Goal: Task Accomplishment & Management: Complete application form

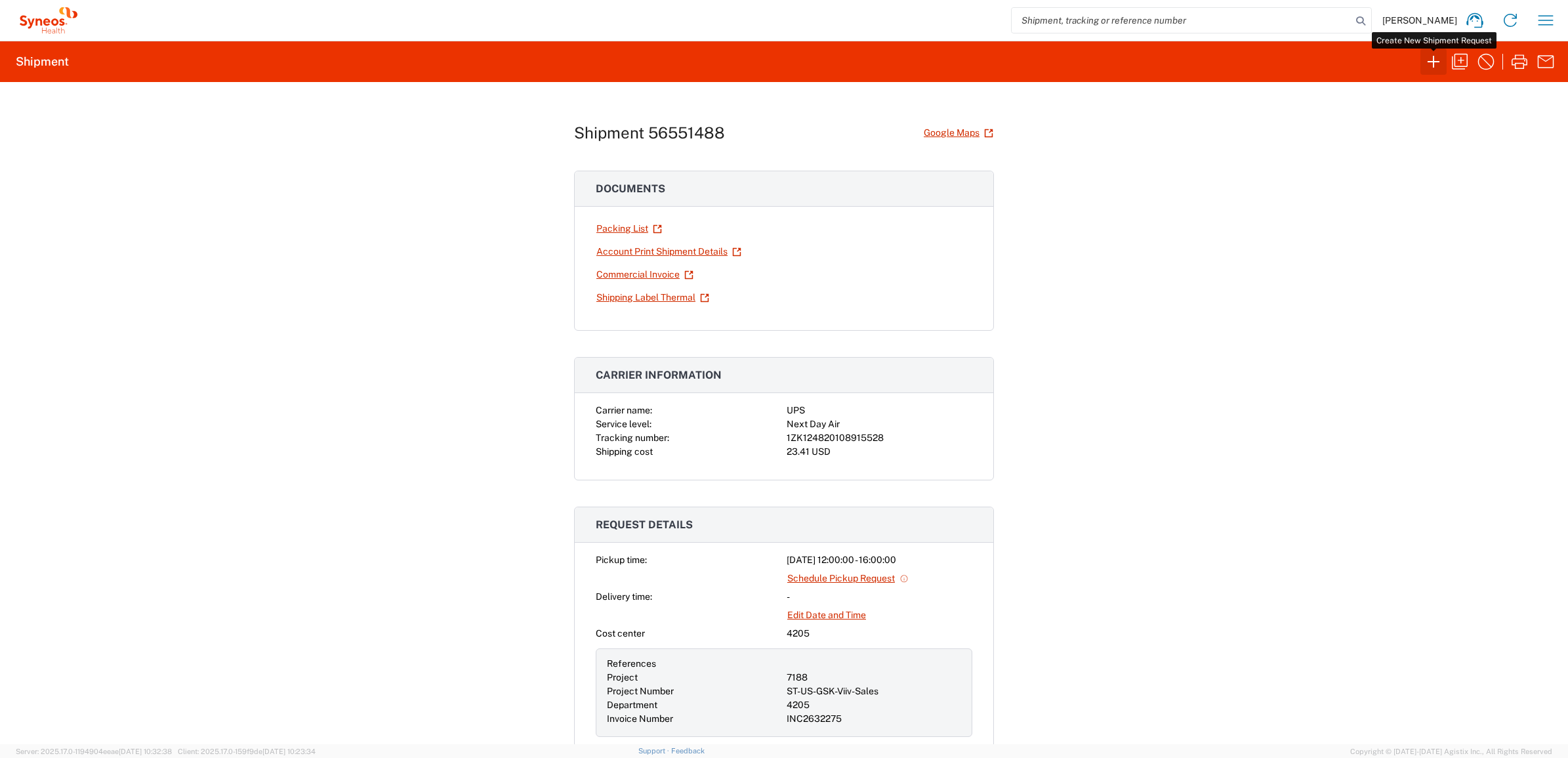
click at [1437, 56] on icon "button" at bounding box center [1433, 62] width 21 height 21
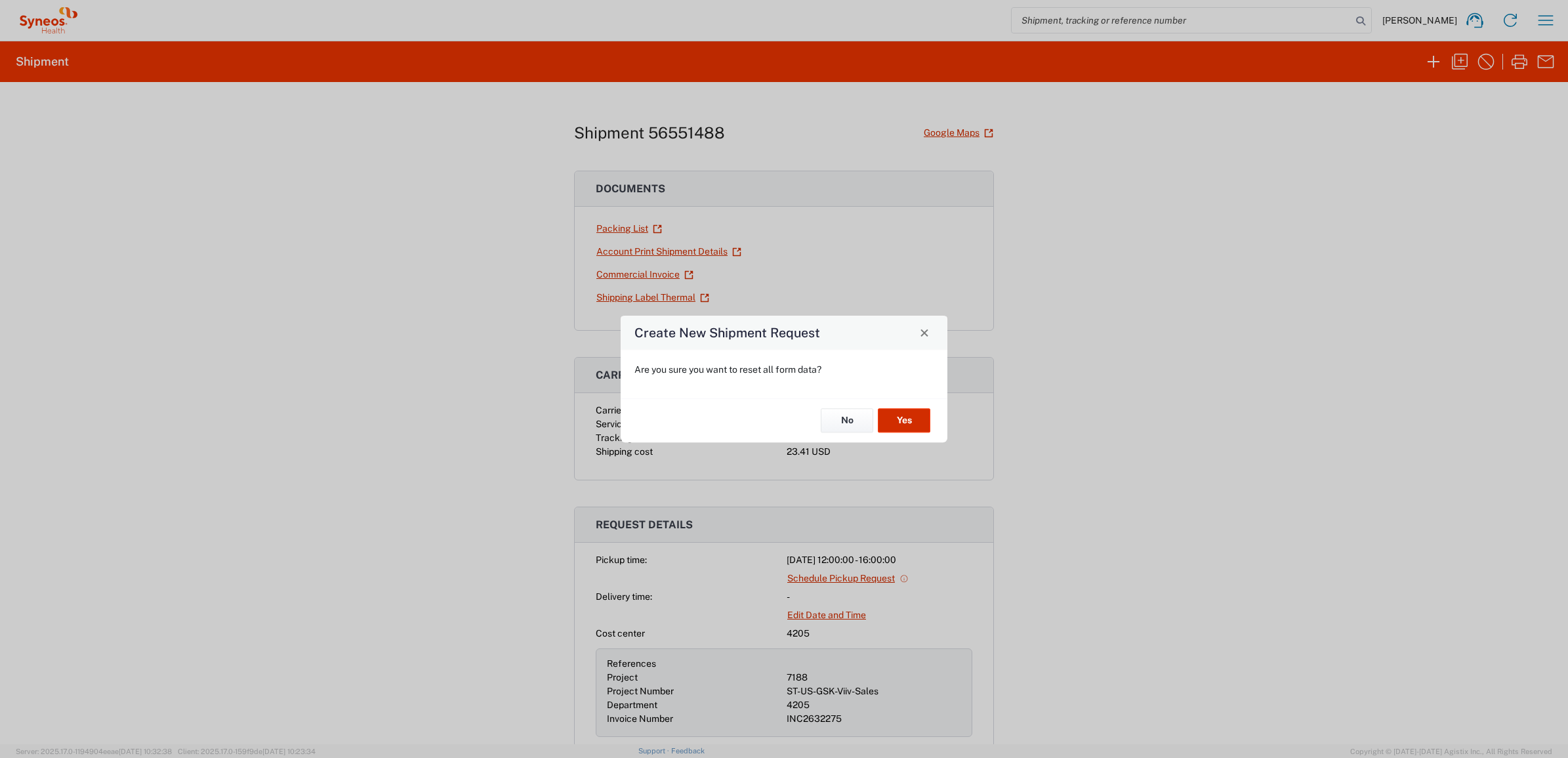
click at [887, 417] on button "Yes" at bounding box center [904, 421] width 53 height 25
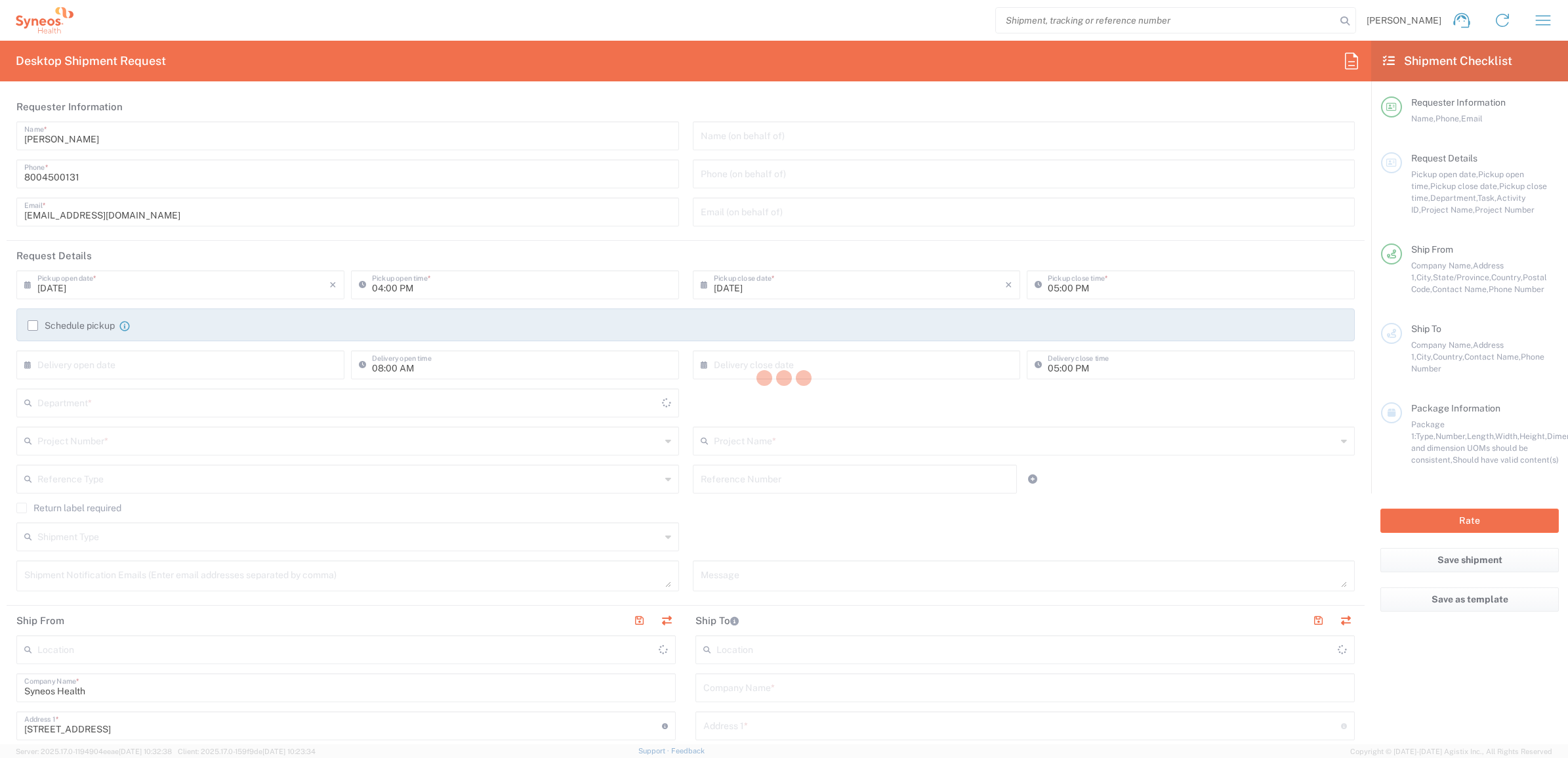
type input "[US_STATE]"
type input "[GEOGRAPHIC_DATA]"
type input "4205"
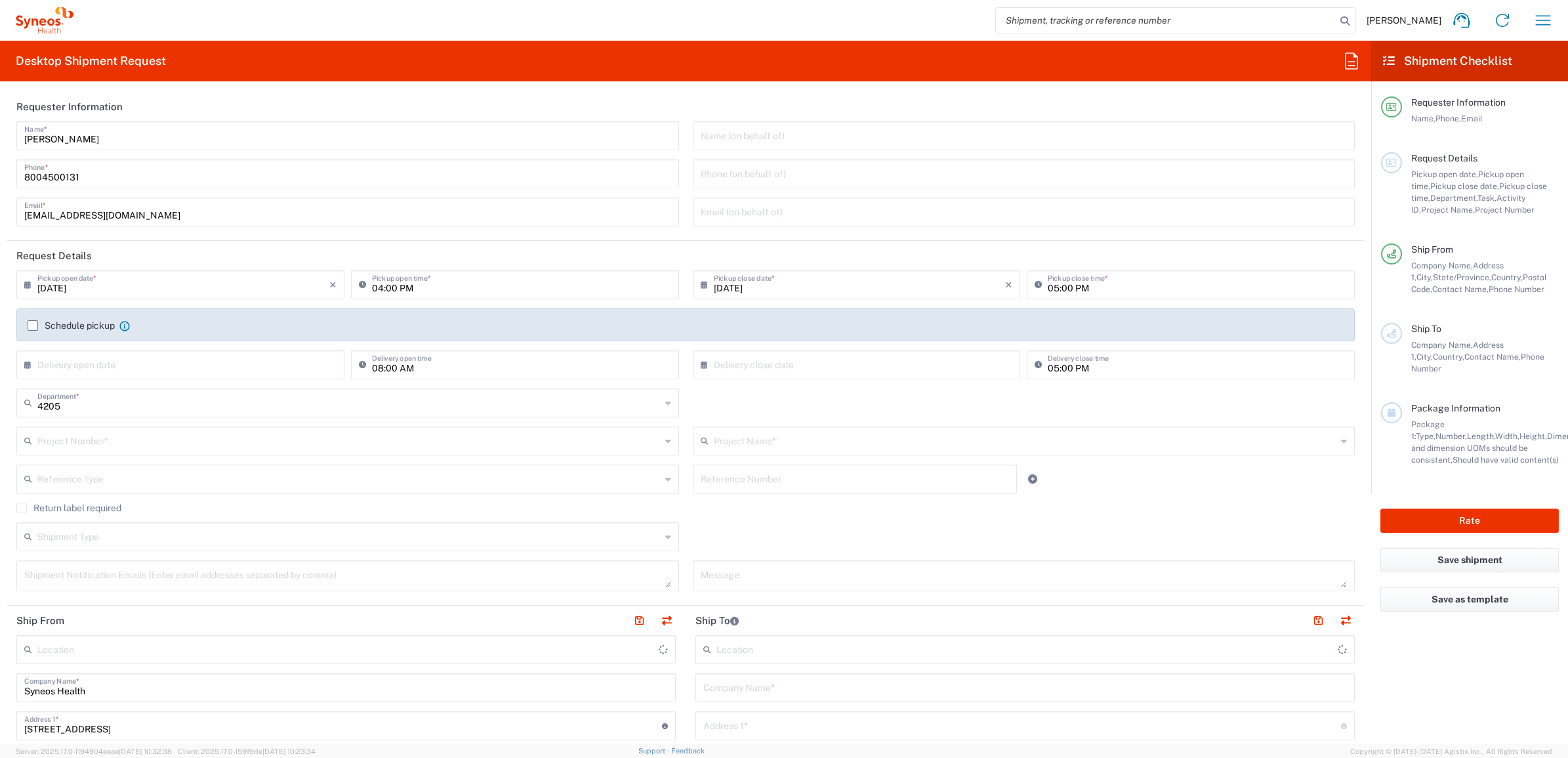
type input "Syneos Health Commercial Servi- [GEOGRAPHIC_DATA] [GEOGRAPHIC_DATA]"
click at [106, 128] on input "[PERSON_NAME]" at bounding box center [348, 135] width 647 height 23
click at [106, 129] on input "[PERSON_NAME]" at bounding box center [348, 135] width 647 height 23
type input "Syneos Deployments"
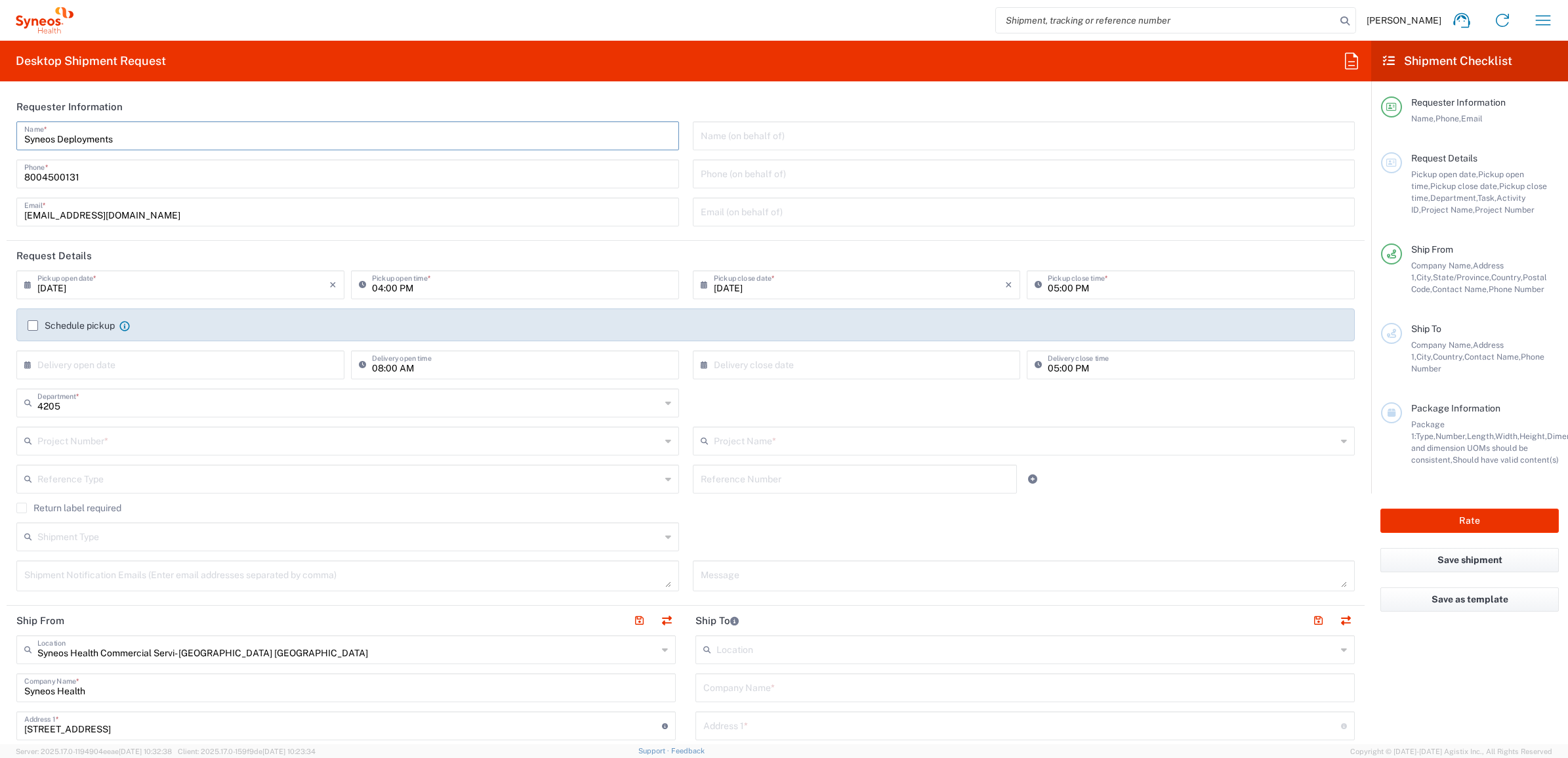
click at [138, 116] on header "Requester Information" at bounding box center [686, 106] width 1358 height 29
click at [129, 130] on input "Syneos Deployments" at bounding box center [348, 135] width 647 height 23
click at [129, 131] on input "Syneos Deployments" at bounding box center [348, 135] width 647 height 23
click at [128, 132] on input "Syneos Deployments" at bounding box center [348, 135] width 647 height 23
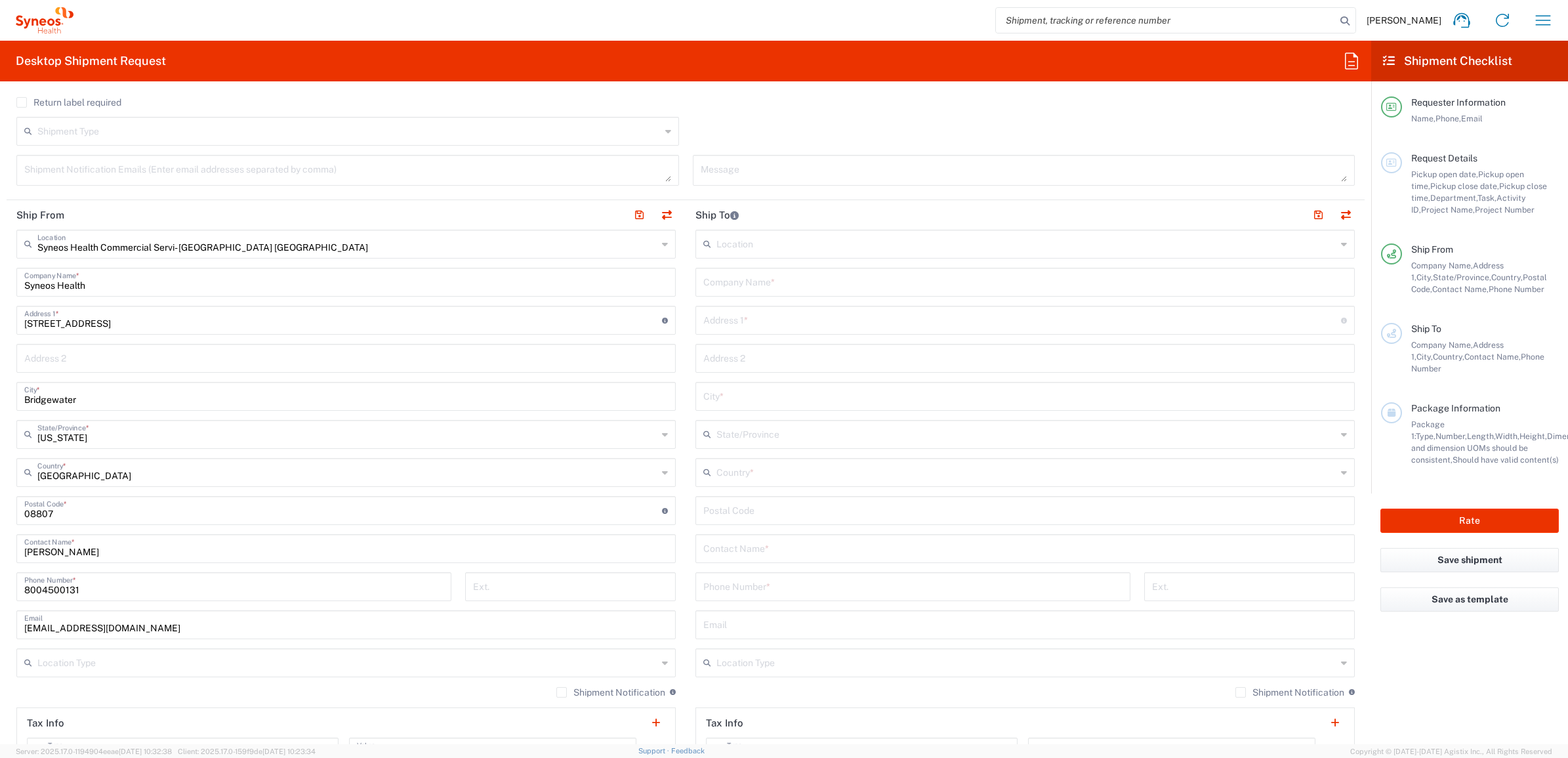
scroll to position [410, 0]
drag, startPoint x: 77, startPoint y: 542, endPoint x: 117, endPoint y: 530, distance: 41.8
click at [0, 530] on html "[PERSON_NAME] Home Shipment estimator Shipment tracking Desktop shipment reques…" at bounding box center [784, 379] width 1568 height 758
paste input "Syneos Deployments"
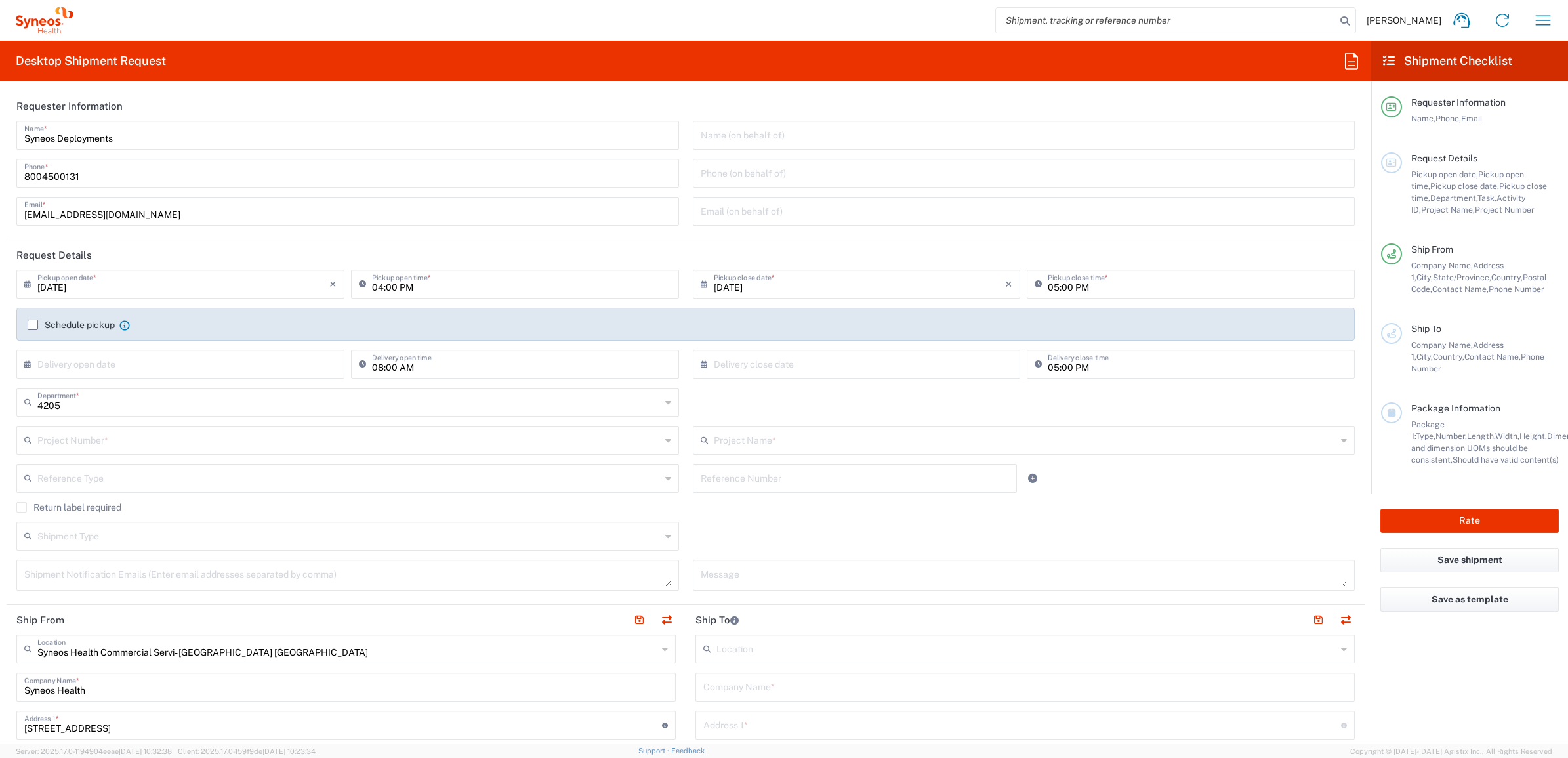
scroll to position [0, 0]
type input "Syneos Deployments"
click at [148, 439] on input "text" at bounding box center [349, 440] width 623 height 23
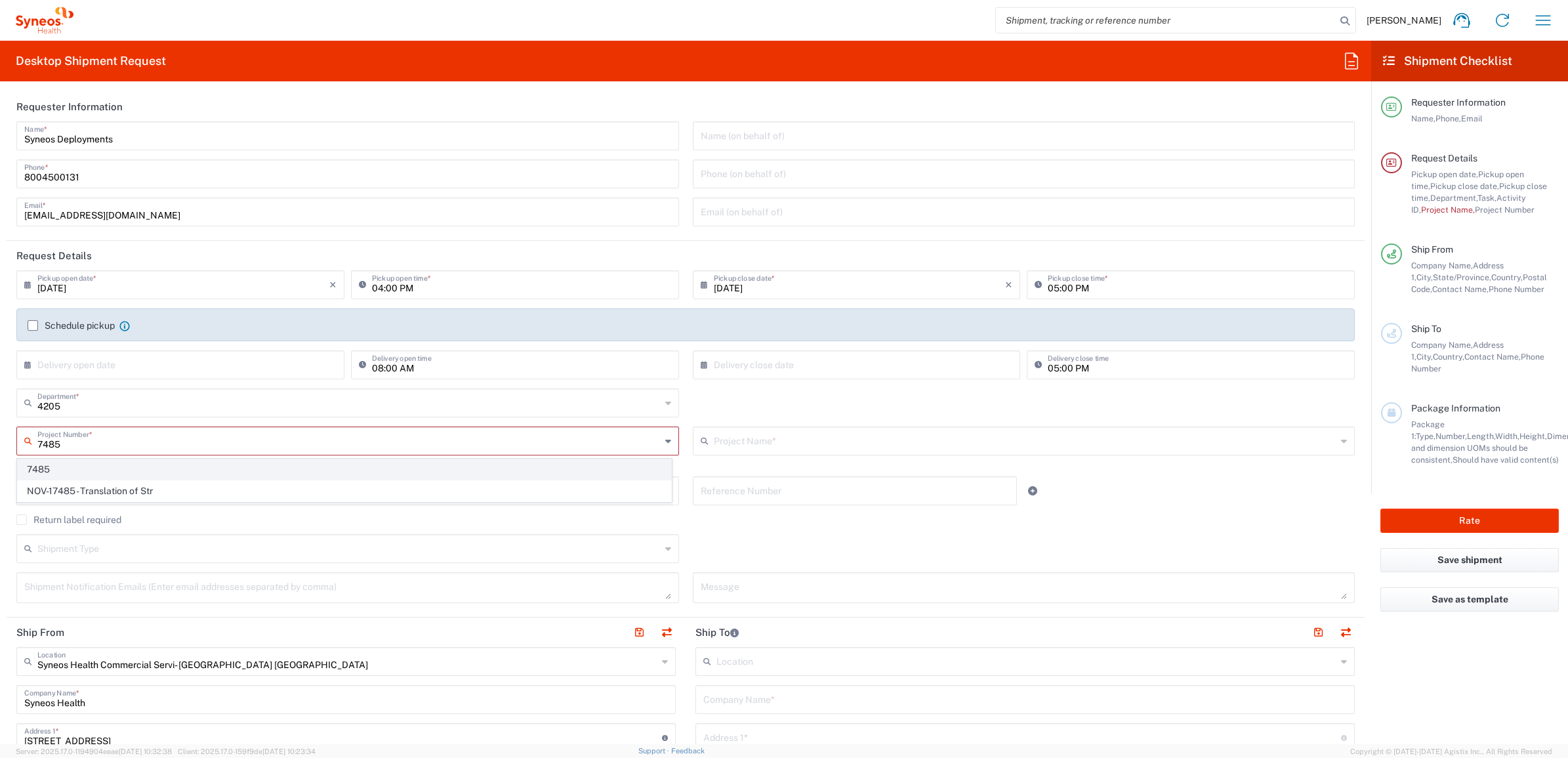
type input "7485"
click at [138, 461] on span "7485" at bounding box center [344, 470] width 654 height 21
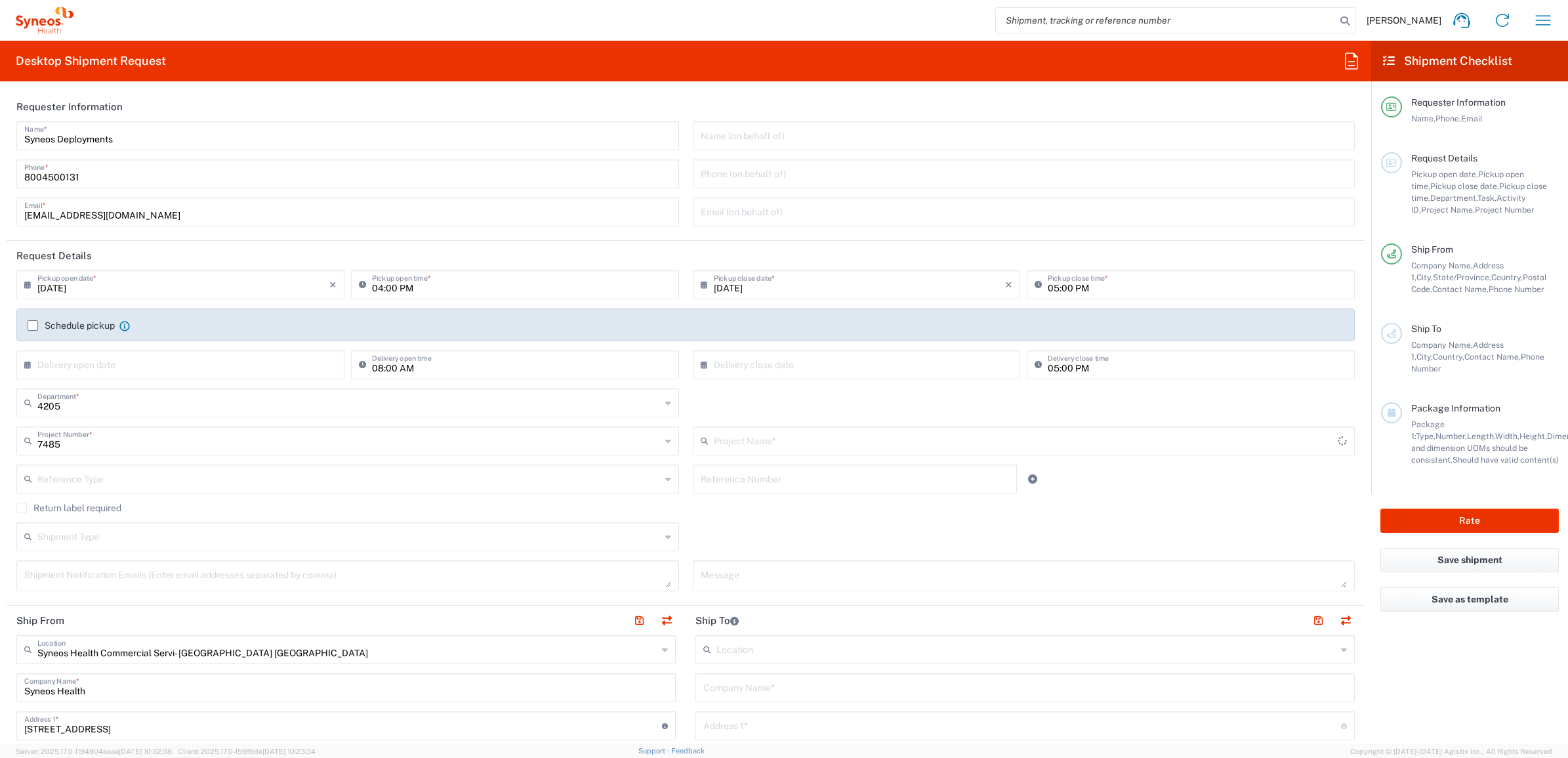
type input "EC-US-Novo Nordisk Tele Tm"
click at [705, 480] on input "text" at bounding box center [855, 478] width 308 height 23
click at [716, 486] on input "text" at bounding box center [855, 478] width 308 height 23
paste input "INC2632610"
type input "INC2632610"
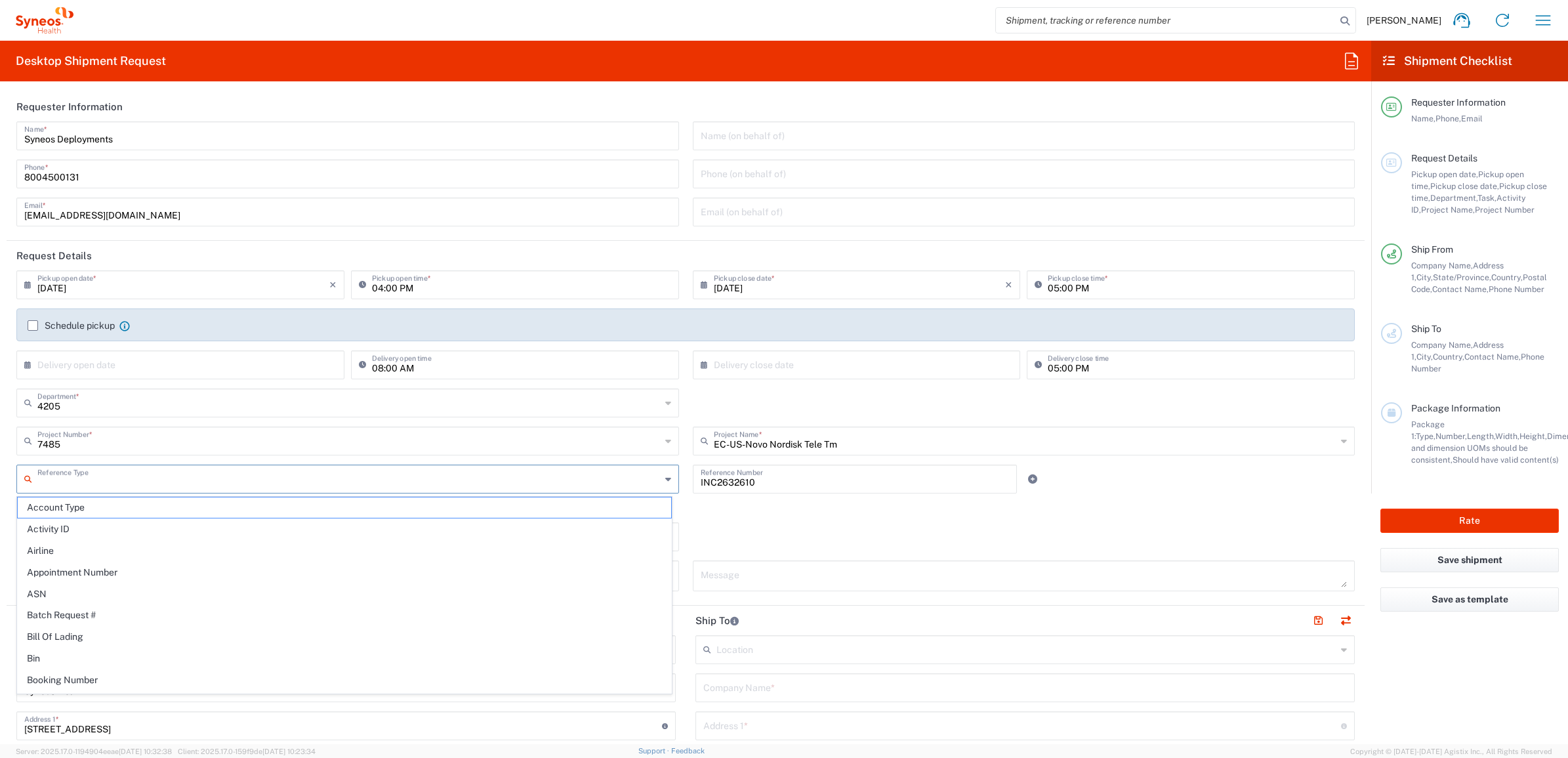
click at [571, 477] on input "text" at bounding box center [349, 478] width 623 height 23
click at [520, 504] on span "Invoice Number" at bounding box center [344, 508] width 654 height 21
type input "Invoice Number"
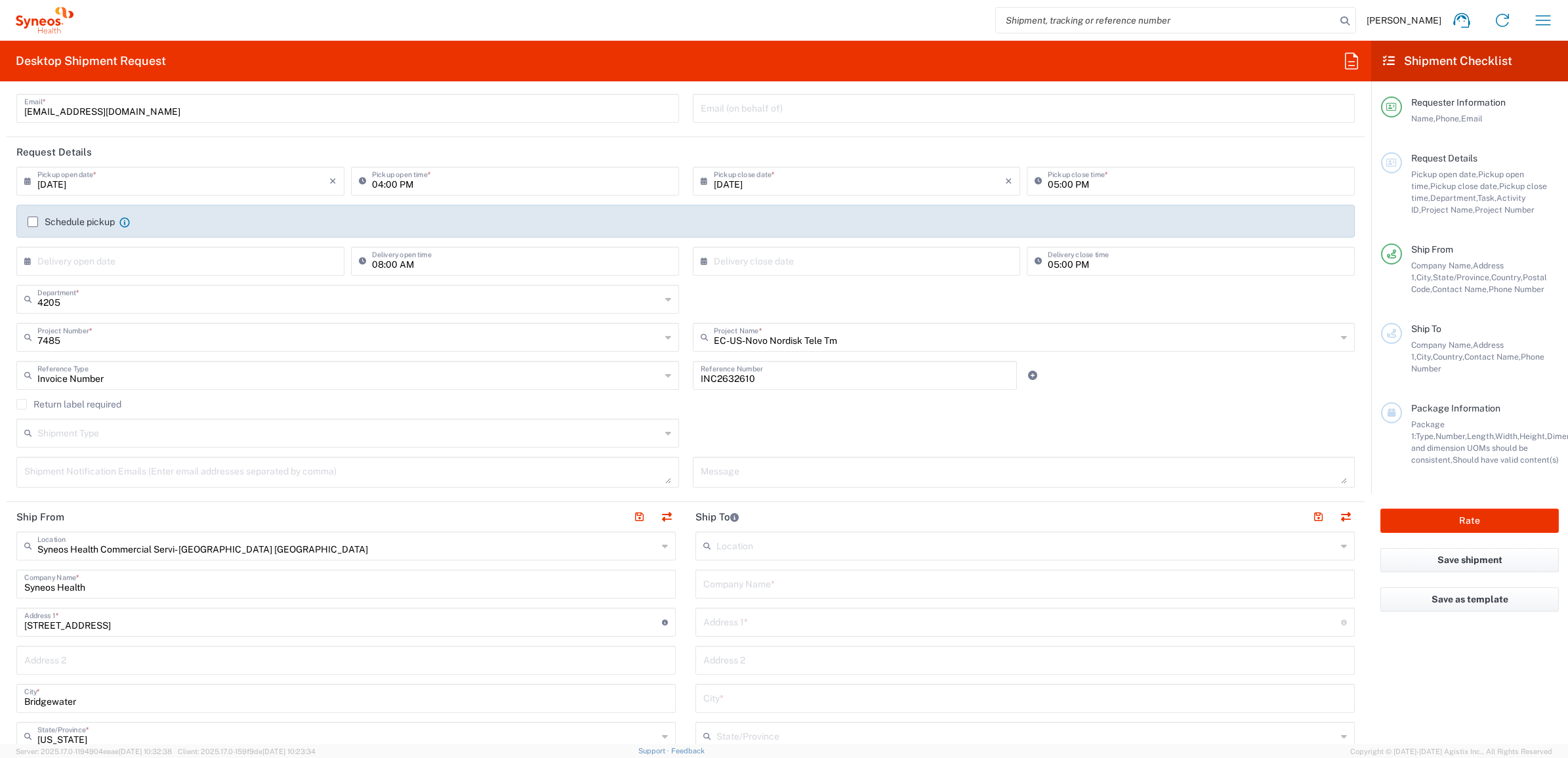
scroll to position [246, 0]
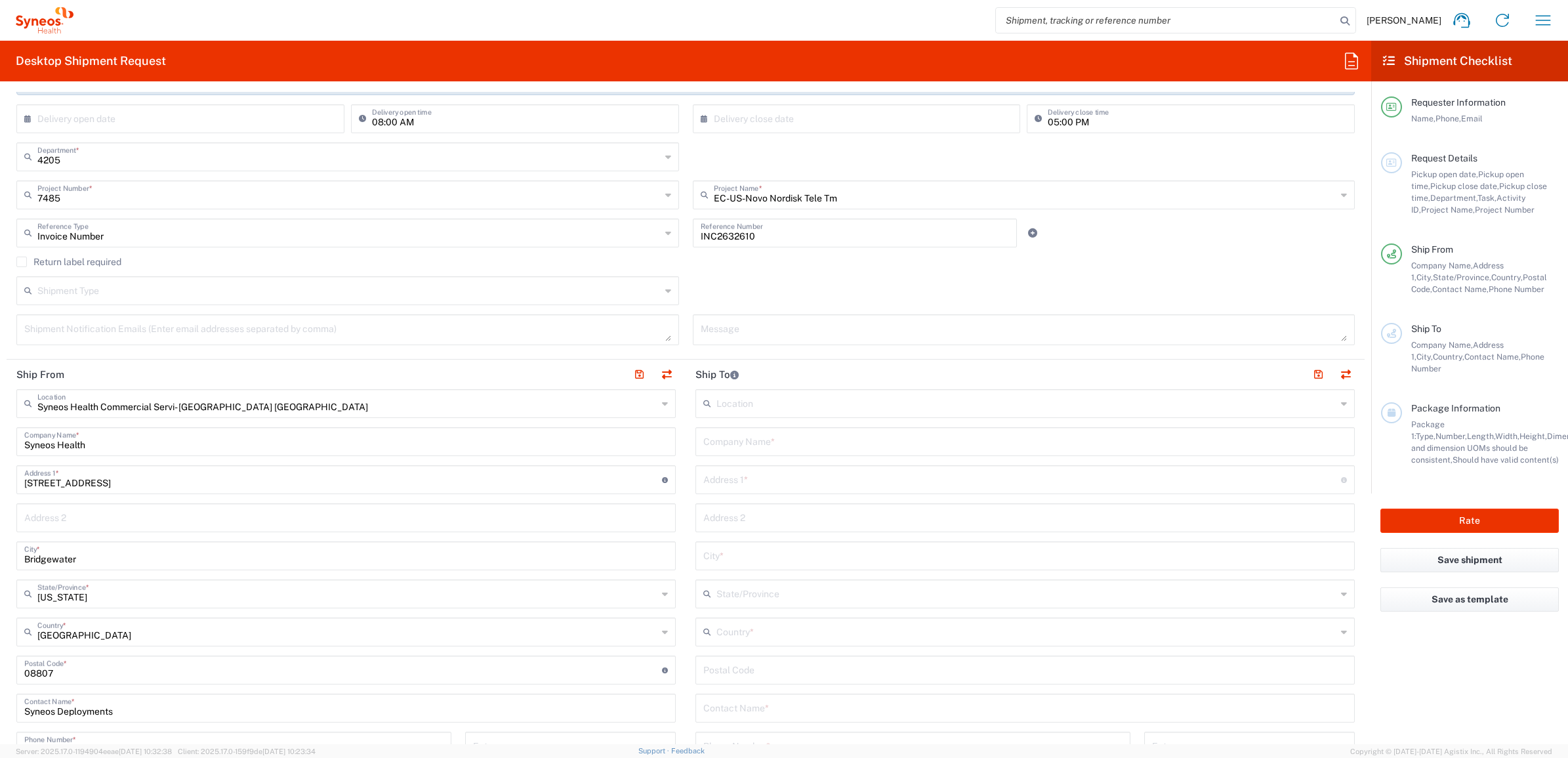
drag, startPoint x: 700, startPoint y: 428, endPoint x: 775, endPoint y: 435, distance: 75.3
click at [702, 428] on div "Company Name *" at bounding box center [1025, 442] width 659 height 29
click at [772, 432] on input "text" at bounding box center [1026, 441] width 644 height 23
paste input "[PERSON_NAME]"
type input "[PERSON_NAME]"
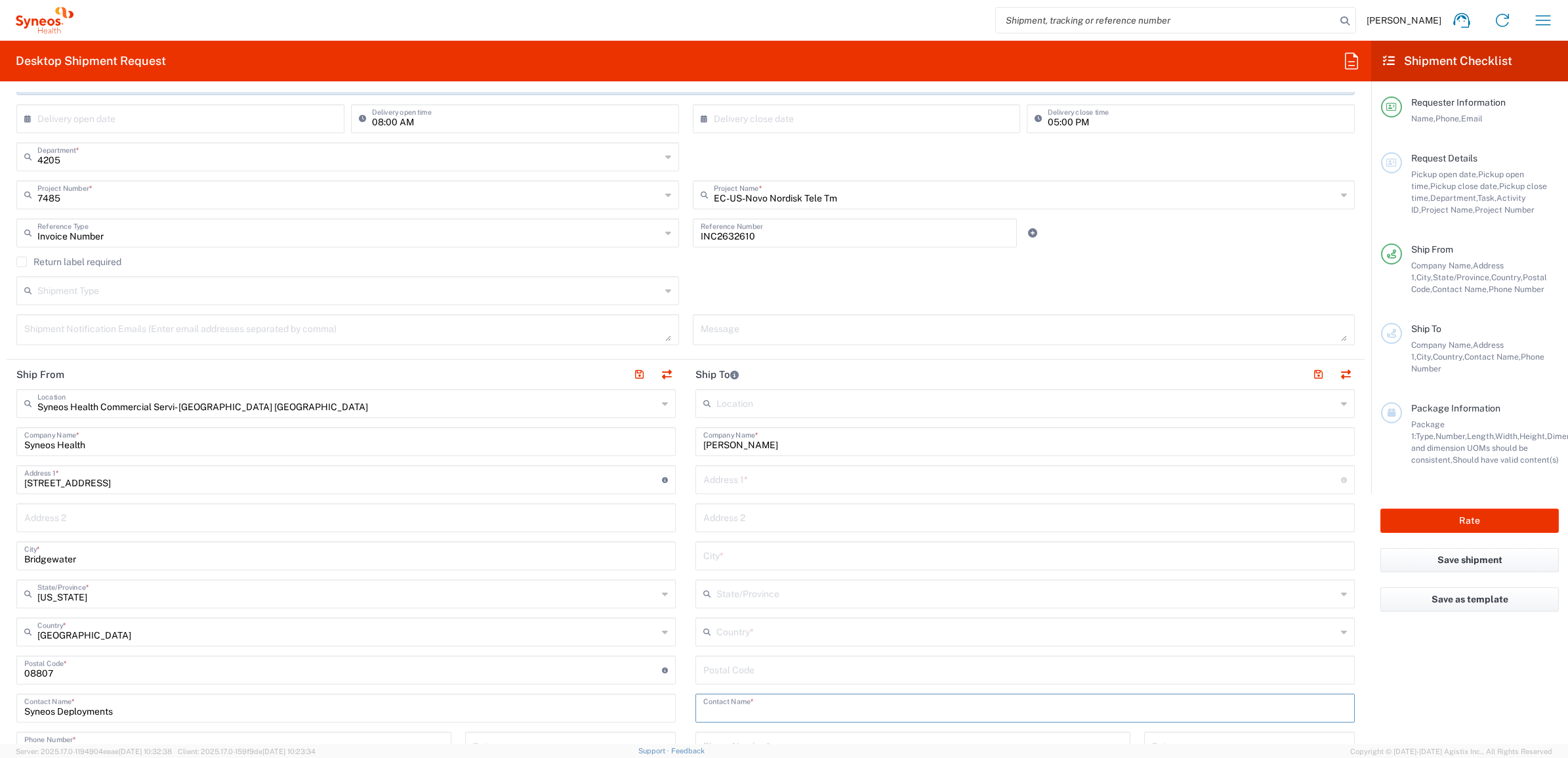
click at [728, 709] on input "text" at bounding box center [1026, 707] width 644 height 23
paste input "[PERSON_NAME]"
type input "[PERSON_NAME]"
click at [758, 474] on input "text" at bounding box center [1022, 479] width 637 height 23
paste input "[STREET_ADDRESS]"
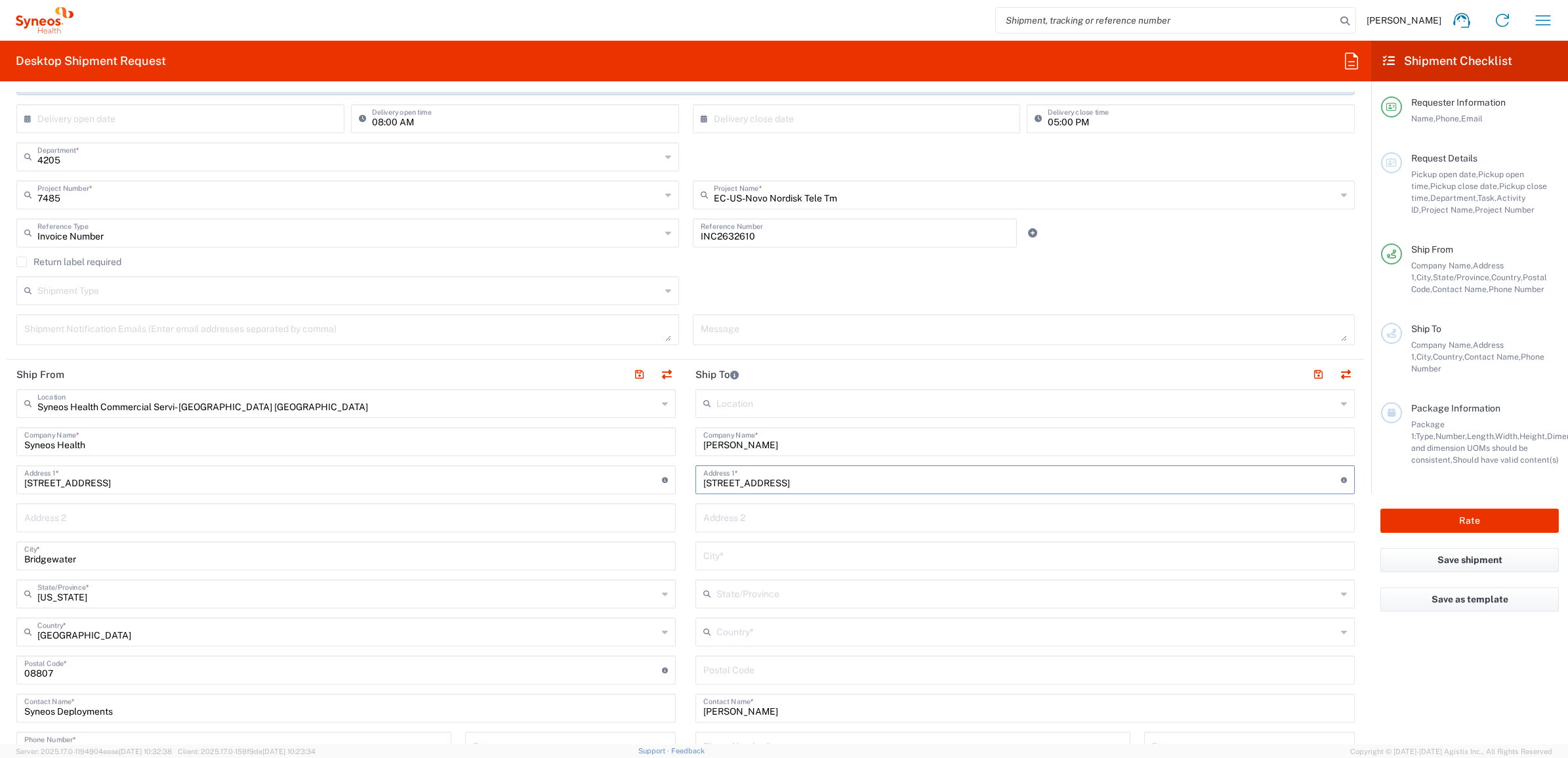
type input "[STREET_ADDRESS]"
click at [720, 516] on input "text" at bounding box center [1026, 517] width 644 height 23
paste input "Apt 1533"
type input "Apt 1533"
drag, startPoint x: 706, startPoint y: 552, endPoint x: 732, endPoint y: 562, distance: 27.9
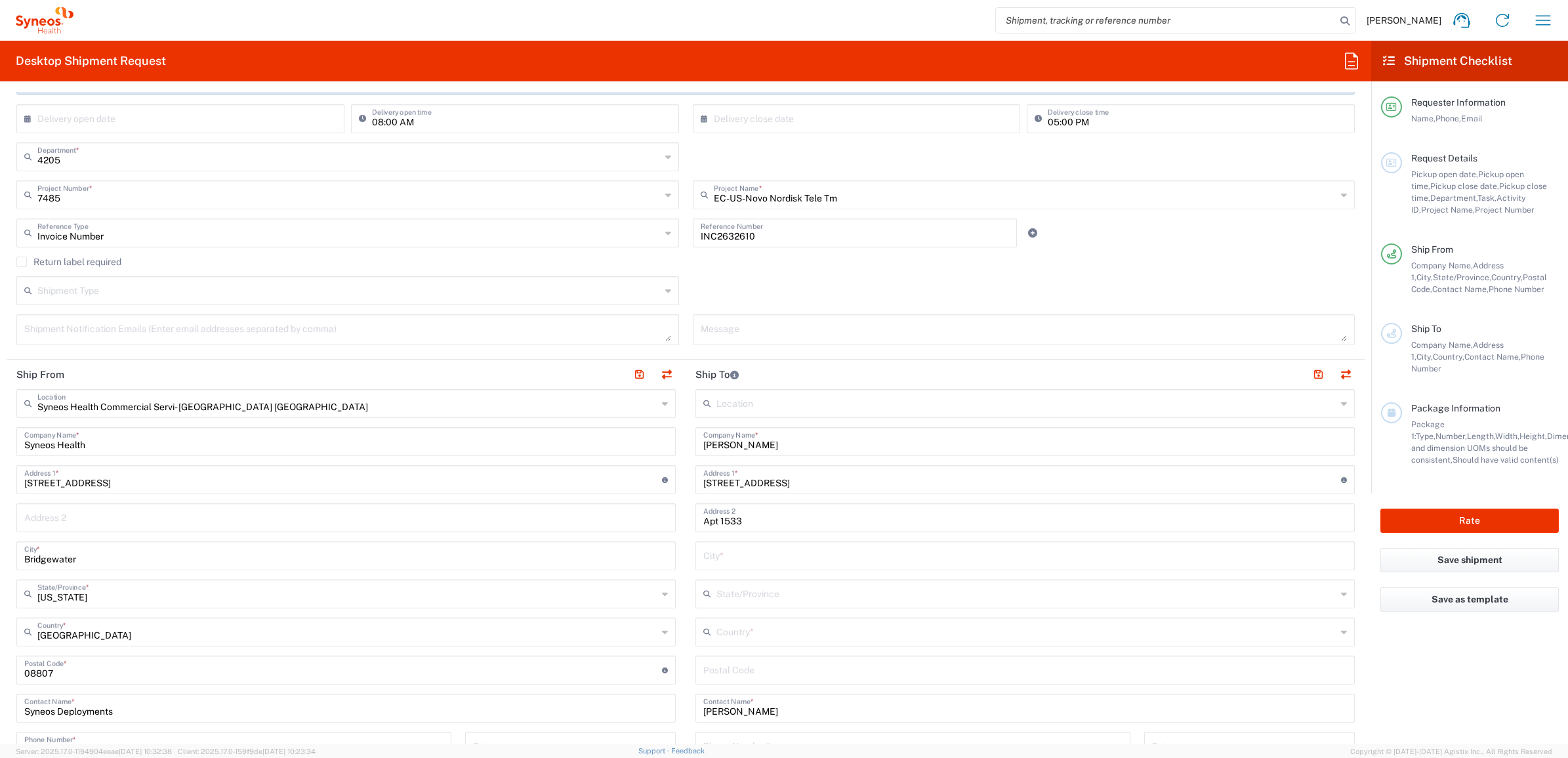
click at [710, 553] on input "text" at bounding box center [1026, 555] width 644 height 23
paste input "Frisco"
type input "Frisco"
click at [713, 664] on input "undefined" at bounding box center [1026, 669] width 644 height 23
paste input "75035"
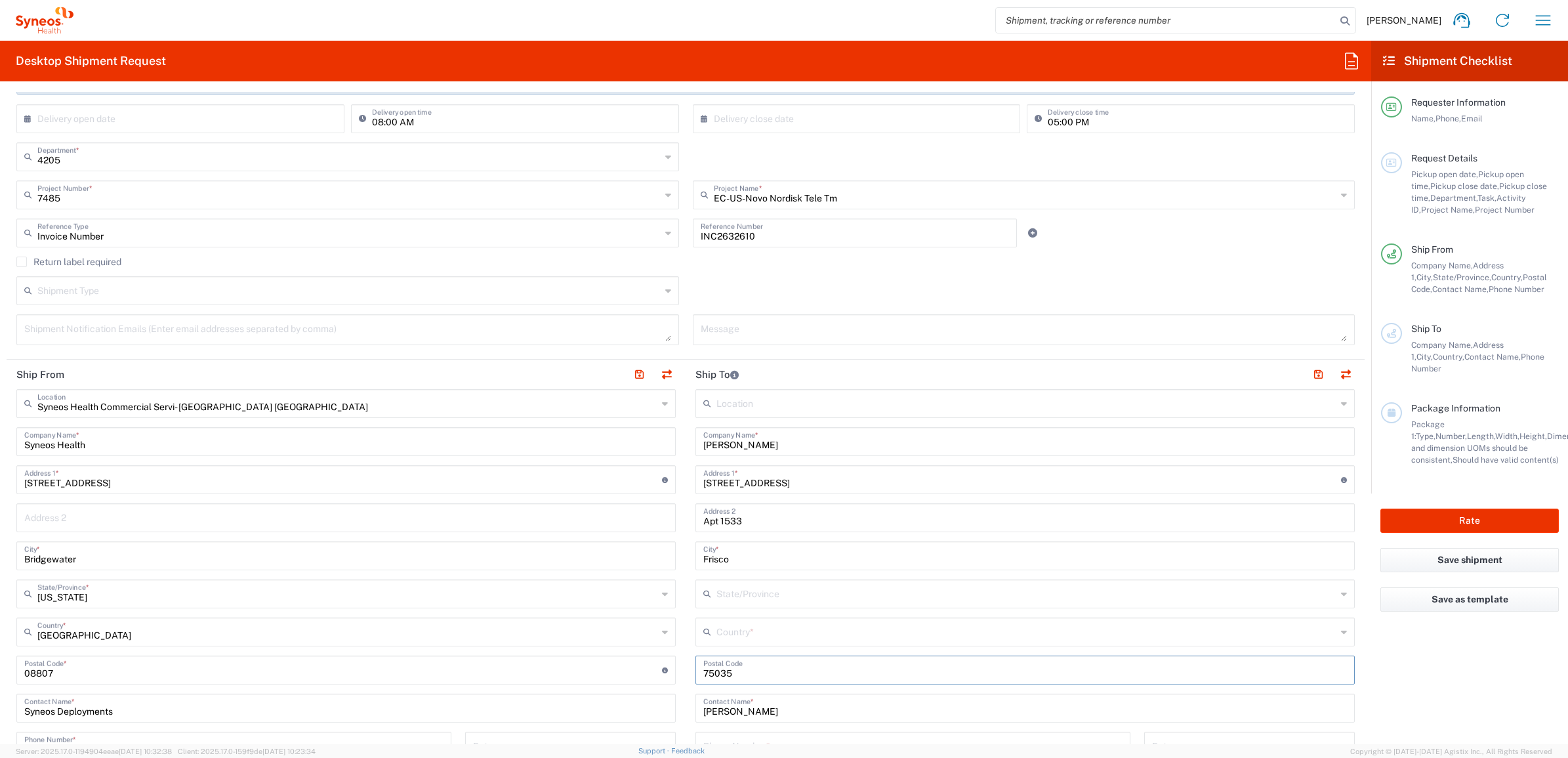
type input "75035"
click at [709, 635] on icon at bounding box center [710, 632] width 13 height 21
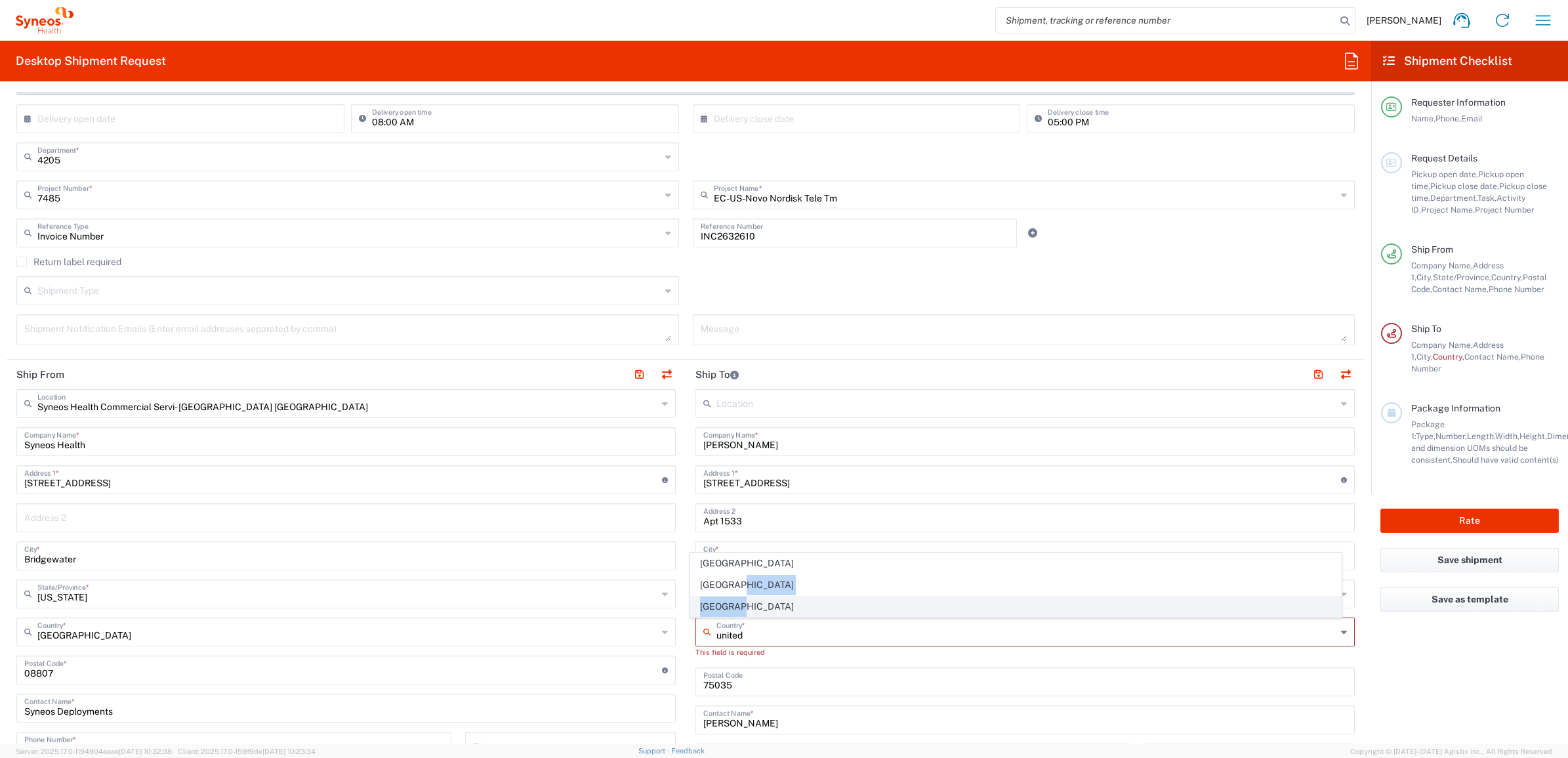
click at [736, 595] on ul "[GEOGRAPHIC_DATA] [GEOGRAPHIC_DATA] [GEOGRAPHIC_DATA]" at bounding box center [1016, 585] width 652 height 64
drag, startPoint x: 736, startPoint y: 595, endPoint x: 740, endPoint y: 603, distance: 8.9
click at [740, 603] on span "[GEOGRAPHIC_DATA]" at bounding box center [1016, 607] width 651 height 21
type input "[GEOGRAPHIC_DATA]"
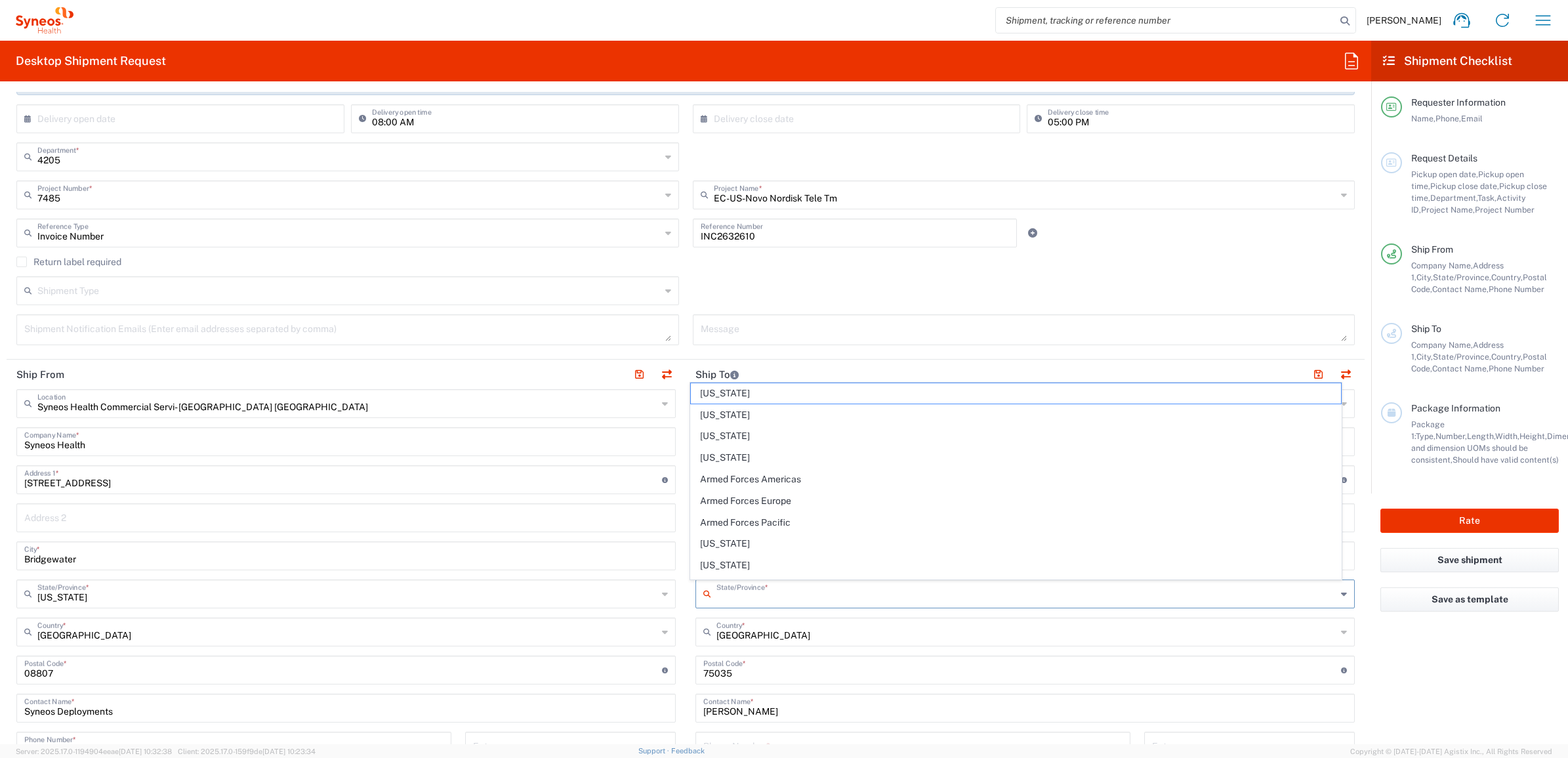
click at [717, 588] on input "text" at bounding box center [1027, 593] width 620 height 23
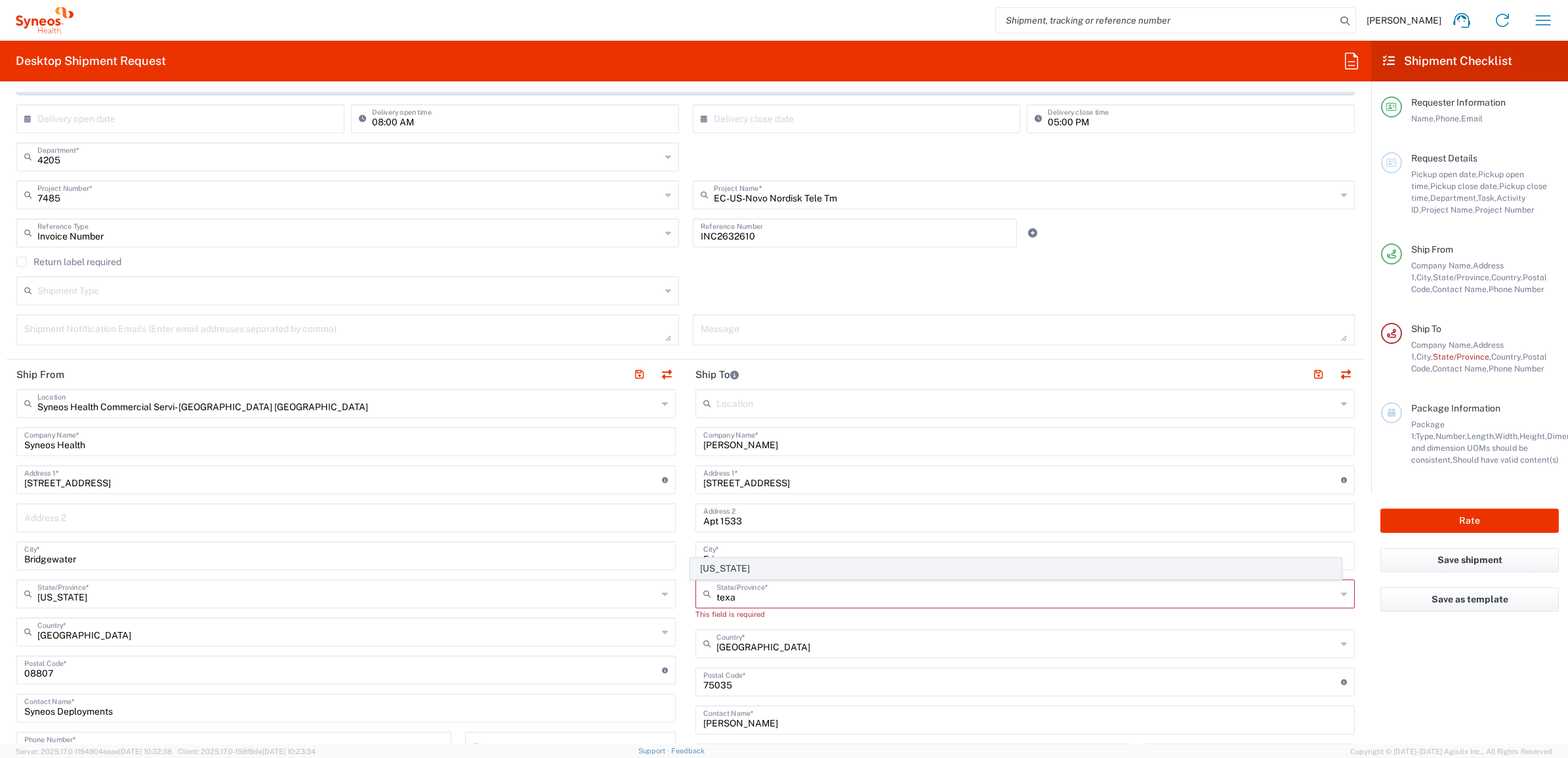
click at [712, 565] on span "[US_STATE]" at bounding box center [1016, 569] width 651 height 21
type input "[US_STATE]"
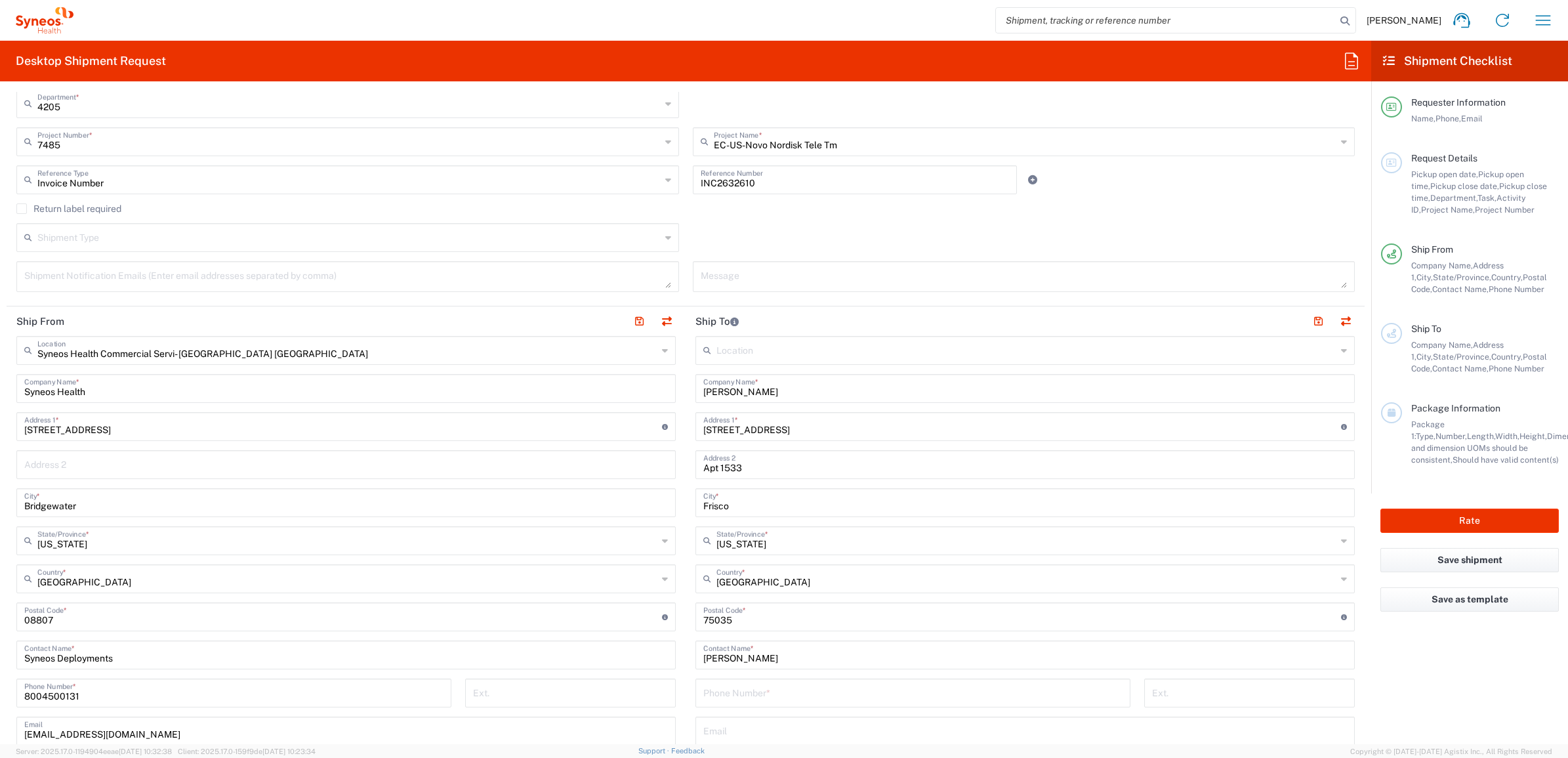
scroll to position [328, 0]
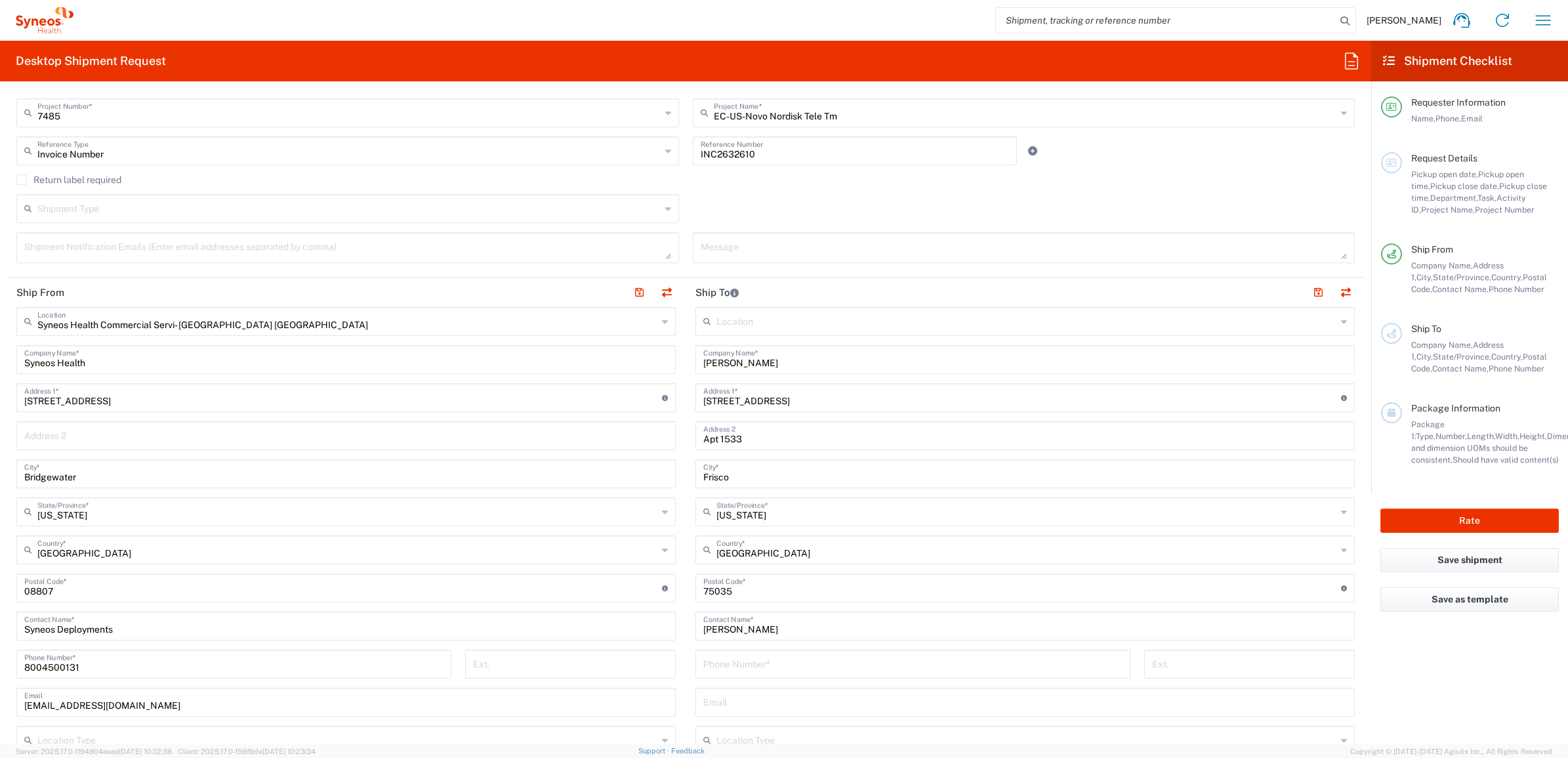
drag, startPoint x: 691, startPoint y: 689, endPoint x: 737, endPoint y: 663, distance: 52.8
click at [696, 688] on div "Email" at bounding box center [1025, 702] width 659 height 29
click at [737, 662] on input "tel" at bounding box center [913, 664] width 419 height 23
paste input "[PHONE_NUMBER]"
type input "[PHONE_NUMBER]"
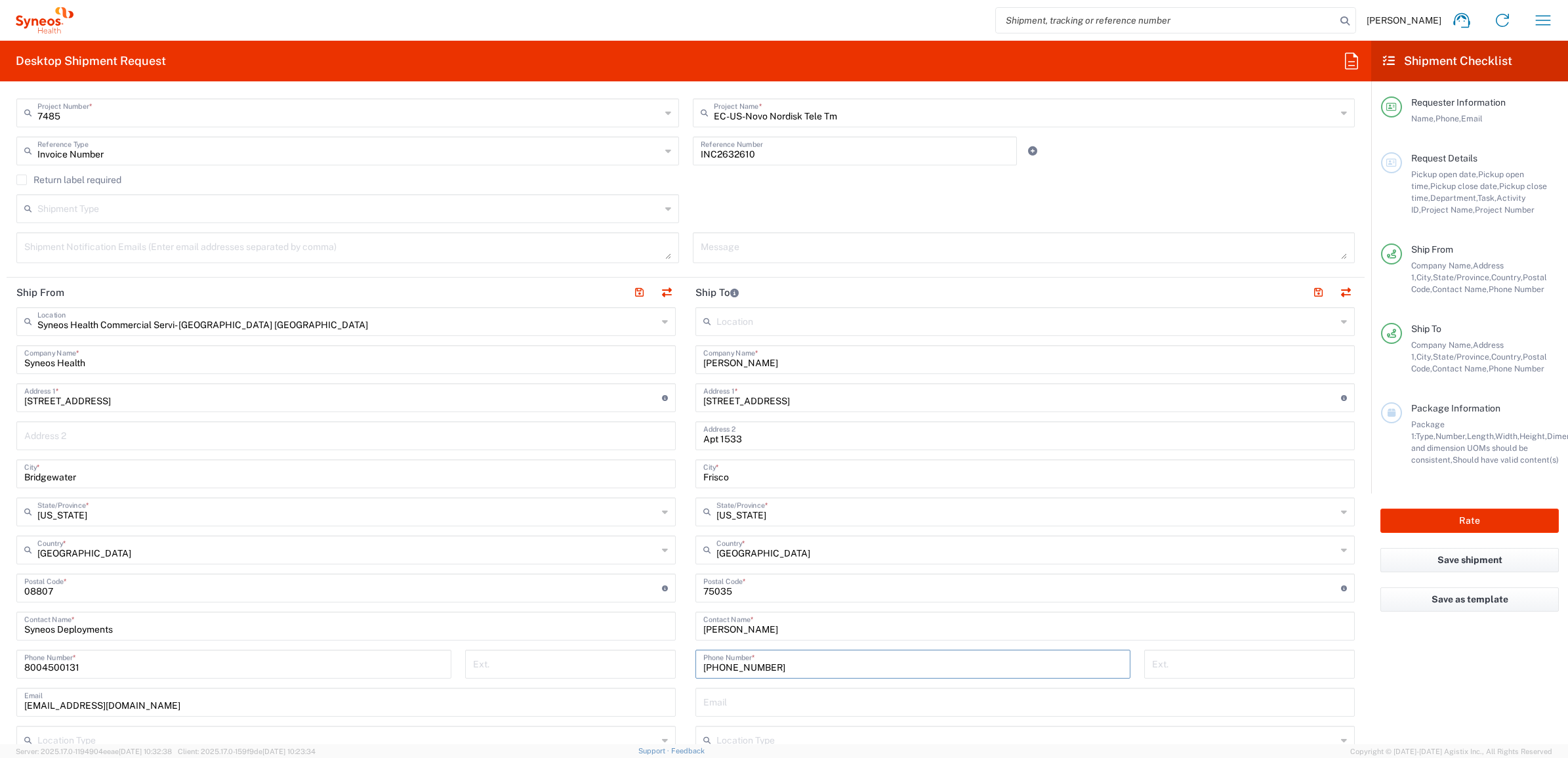
click at [687, 598] on main "Location [PERSON_NAME] LLC-[GEOGRAPHIC_DATA] [GEOGRAPHIC_DATA] [GEOGRAPHIC_DATA…" at bounding box center [1026, 582] width 679 height 552
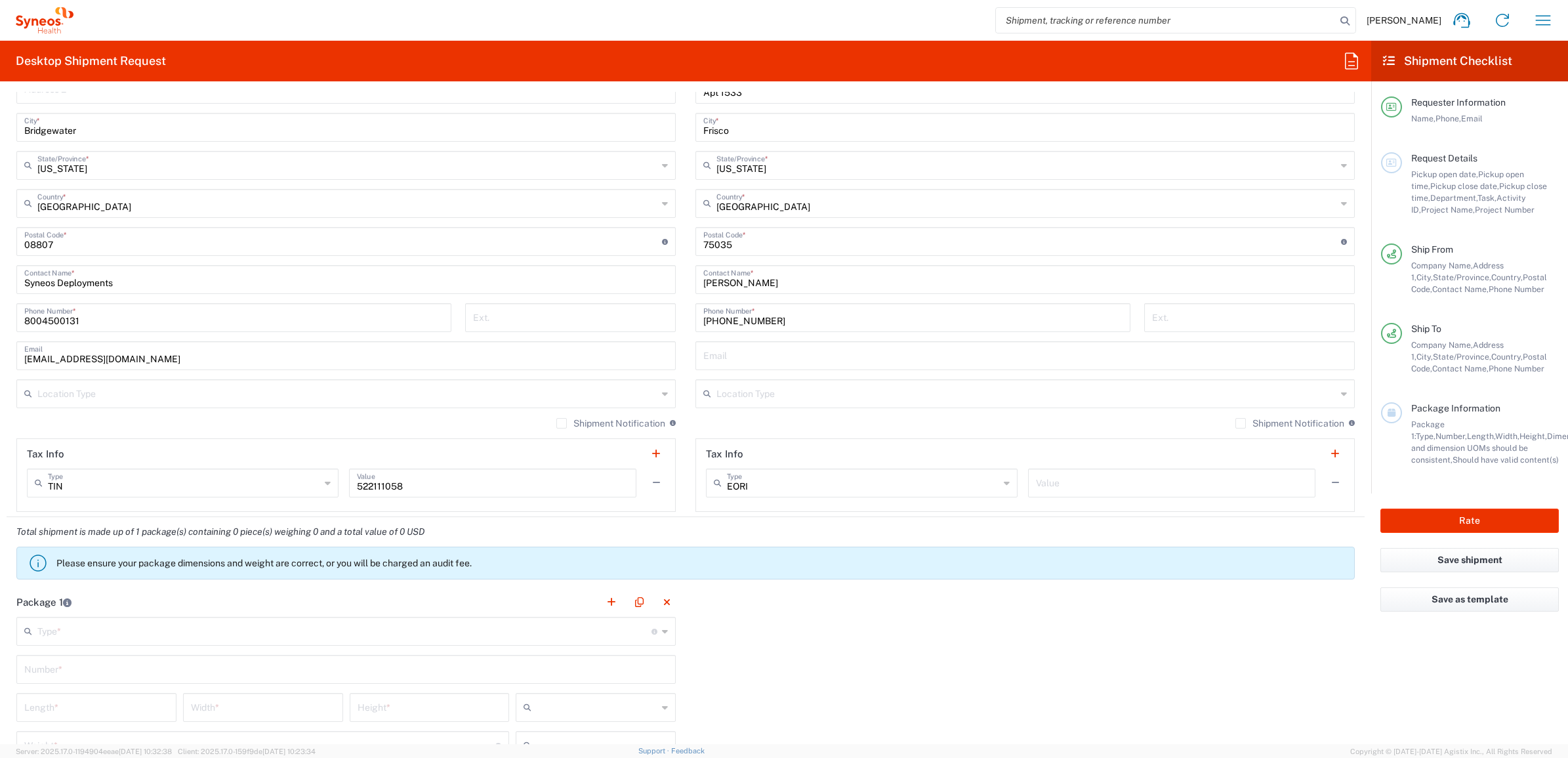
scroll to position [903, 0]
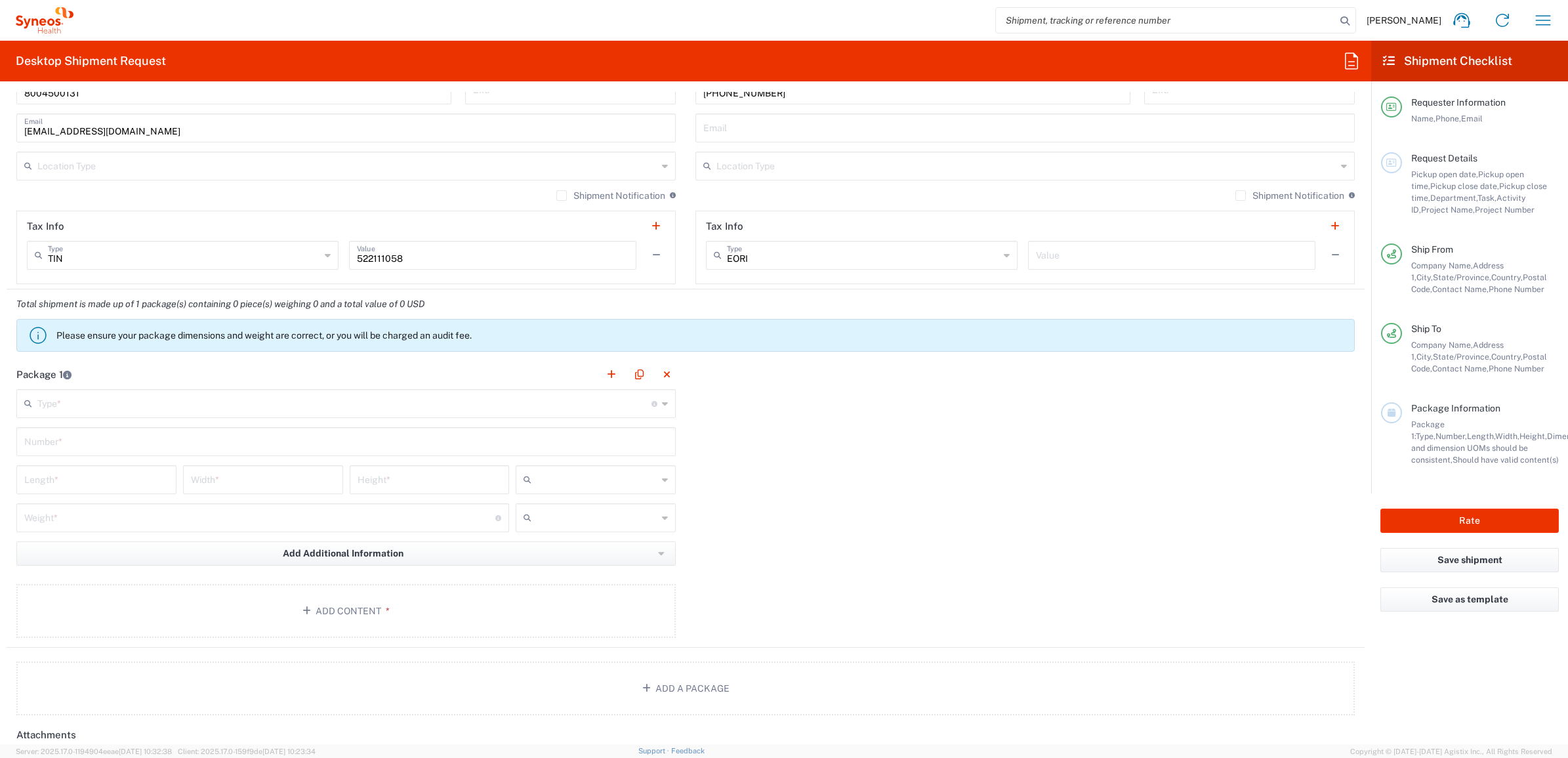
click at [124, 411] on input "text" at bounding box center [344, 403] width 614 height 23
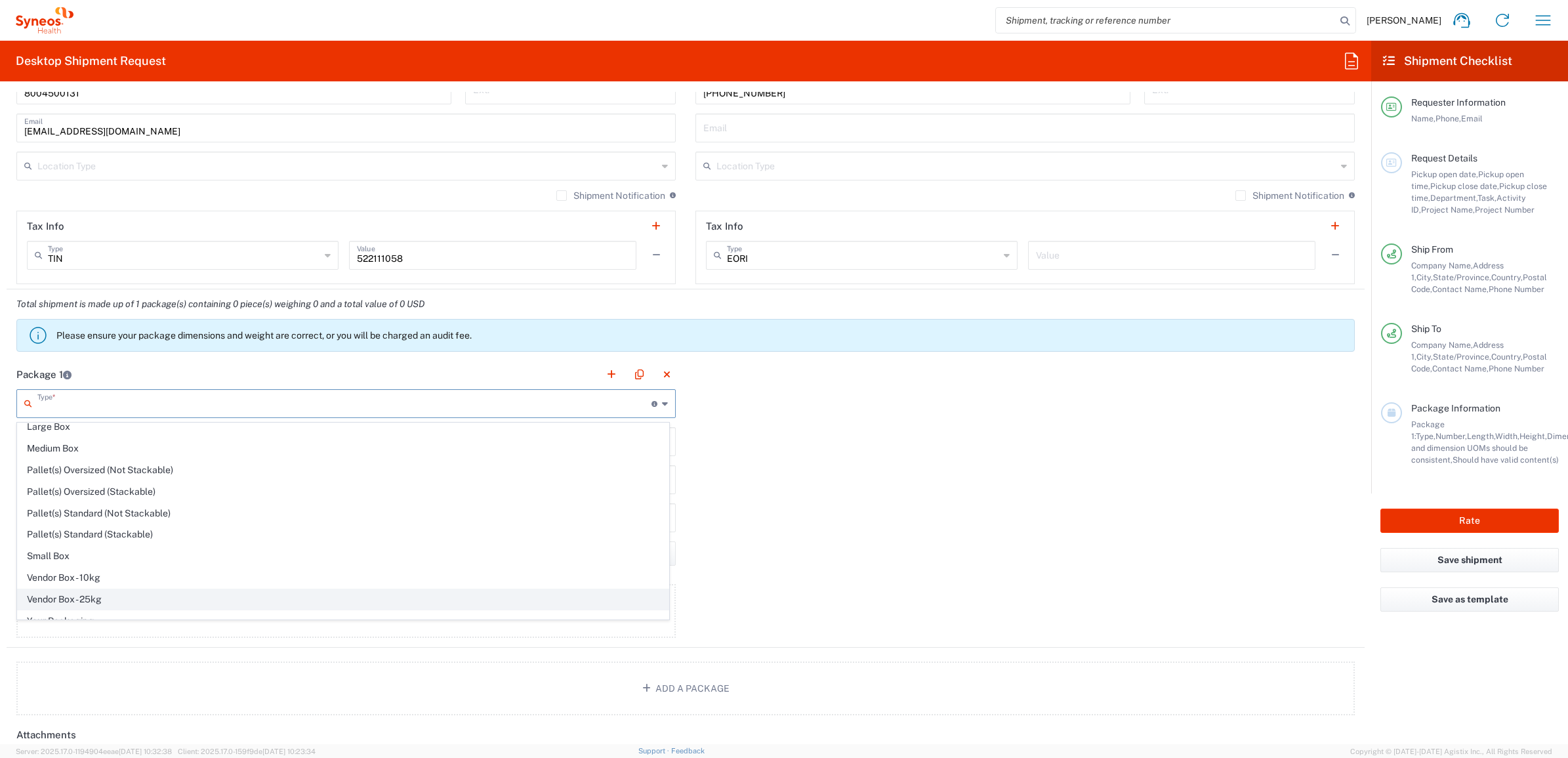
scroll to position [43, 0]
click at [82, 605] on span "Your Packaging" at bounding box center [343, 609] width 651 height 21
type input "Your Packaging"
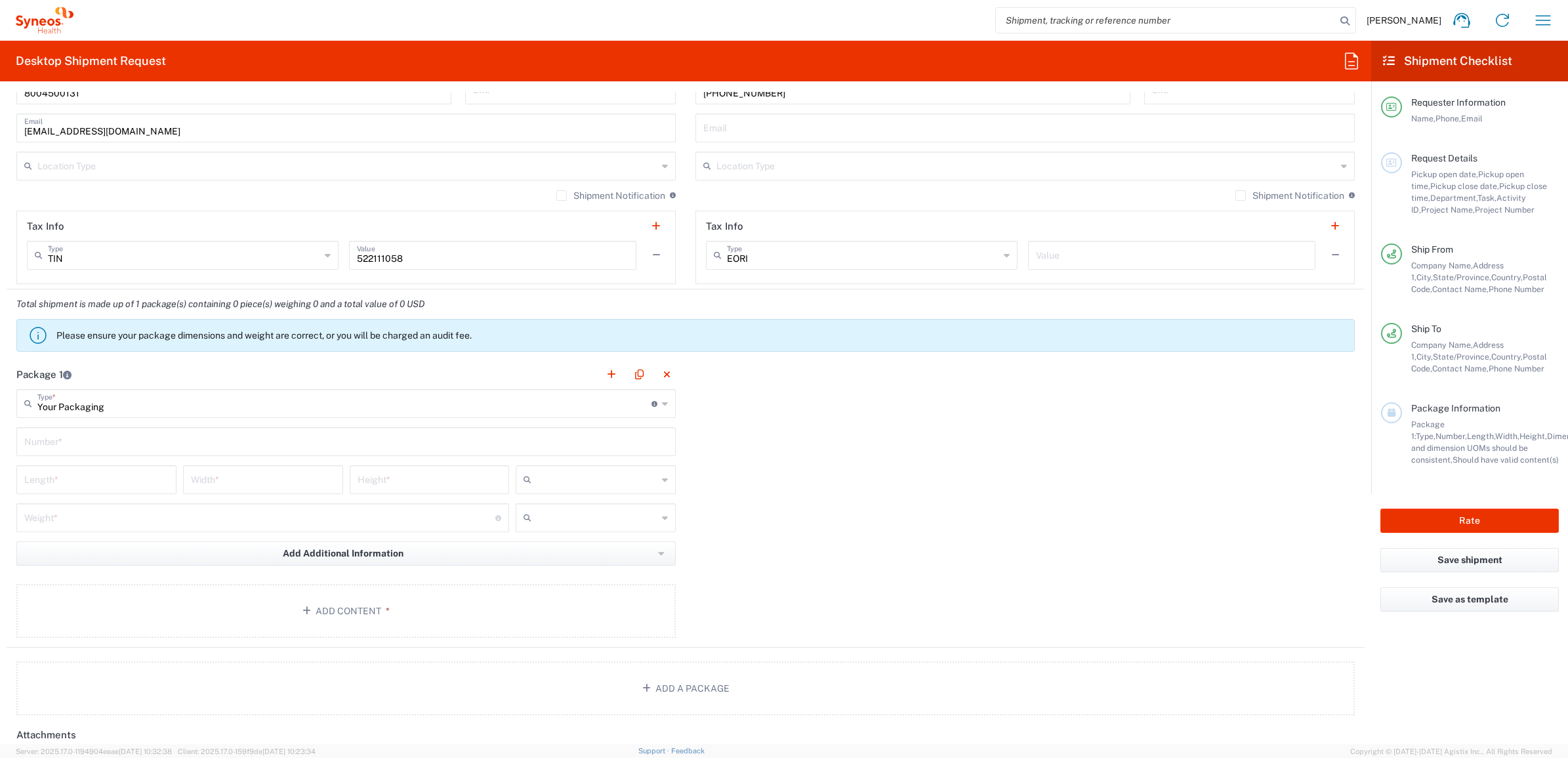
click at [70, 439] on input "text" at bounding box center [346, 441] width 644 height 23
type input "1"
click at [59, 476] on input "number" at bounding box center [96, 479] width 144 height 23
type input "15"
type input "12.5"
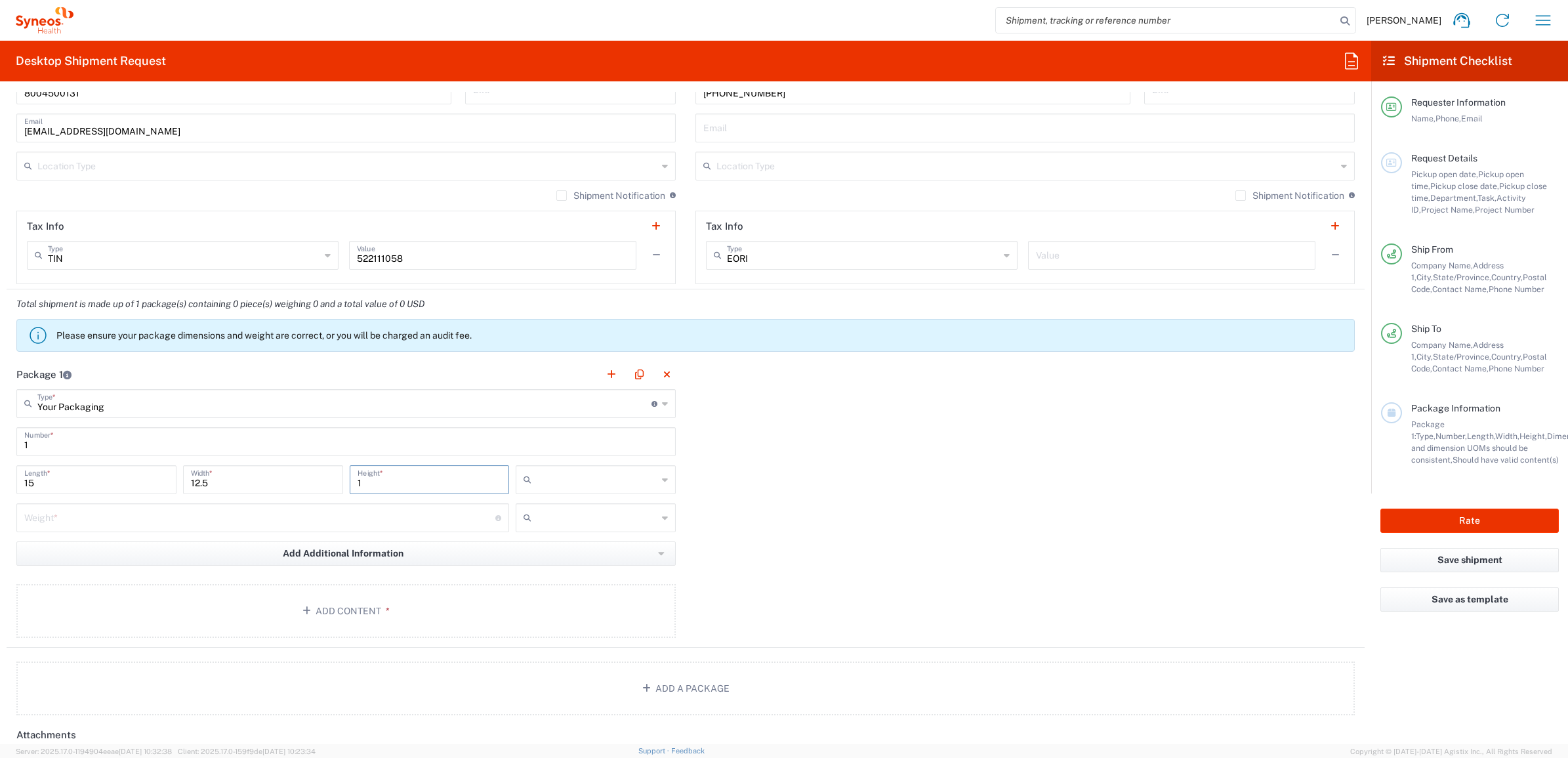
type input "1"
click at [40, 516] on input "number" at bounding box center [260, 517] width 471 height 23
type input "5"
click at [632, 510] on input "text" at bounding box center [597, 517] width 121 height 21
click at [592, 567] on span "lbs" at bounding box center [590, 569] width 156 height 21
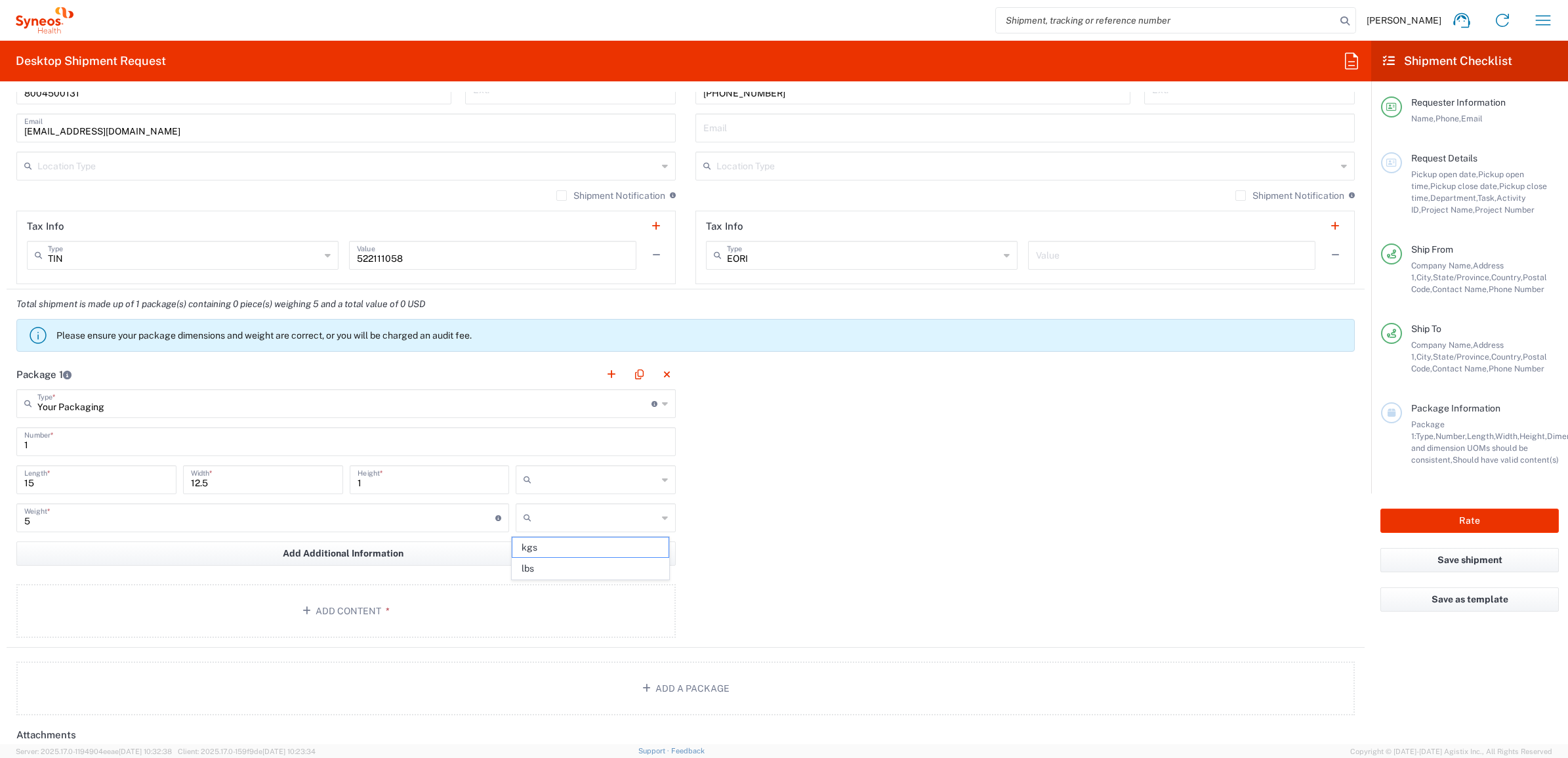
type input "lbs"
click at [569, 473] on input "text" at bounding box center [597, 480] width 121 height 21
click at [565, 549] on span "in" at bounding box center [590, 552] width 156 height 21
type input "in"
click at [375, 609] on button "Add Content *" at bounding box center [346, 611] width 659 height 54
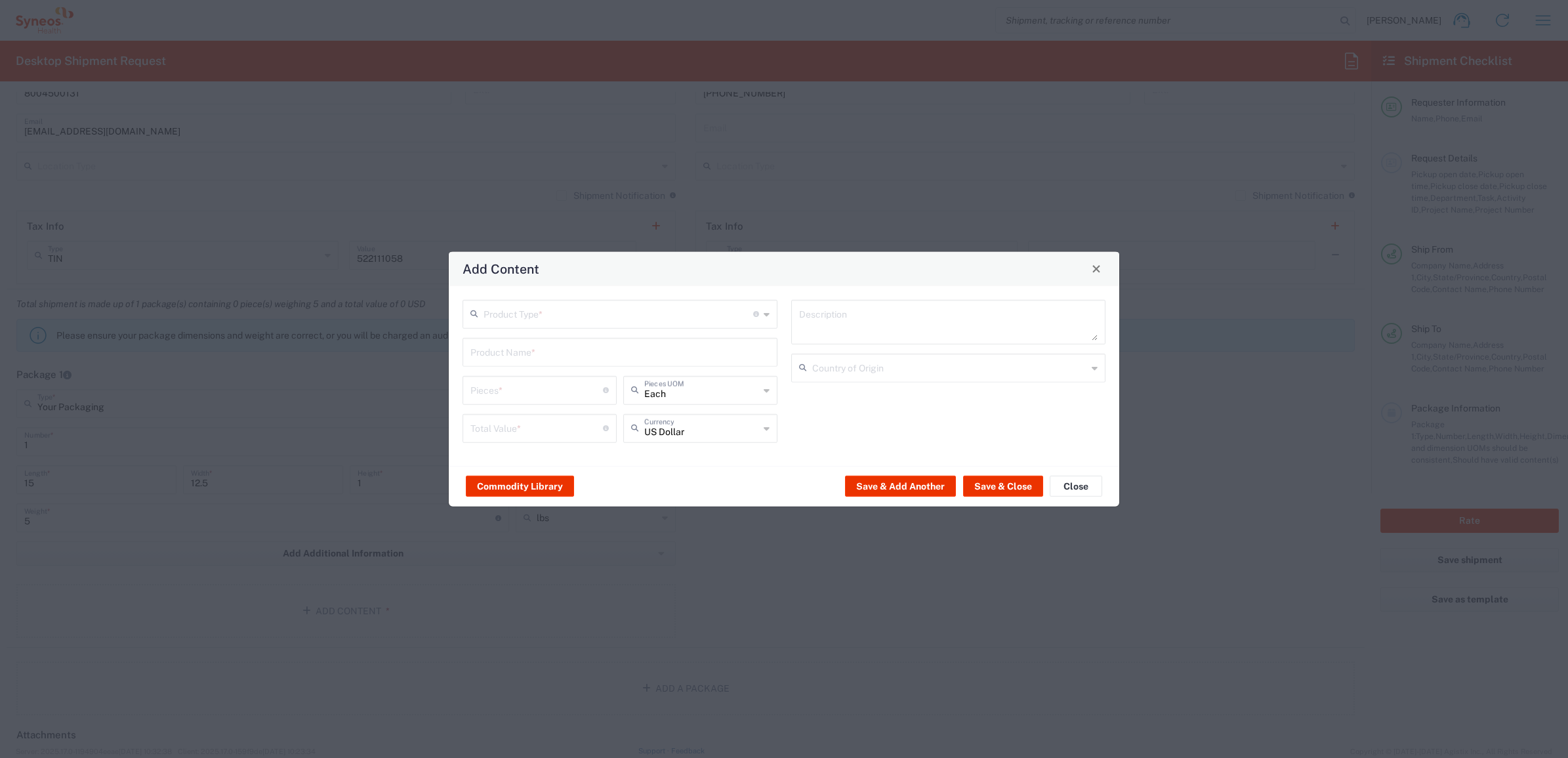
click at [571, 310] on input "text" at bounding box center [618, 313] width 270 height 23
click at [552, 364] on span "General Commodity" at bounding box center [620, 364] width 312 height 21
type input "General Commodity"
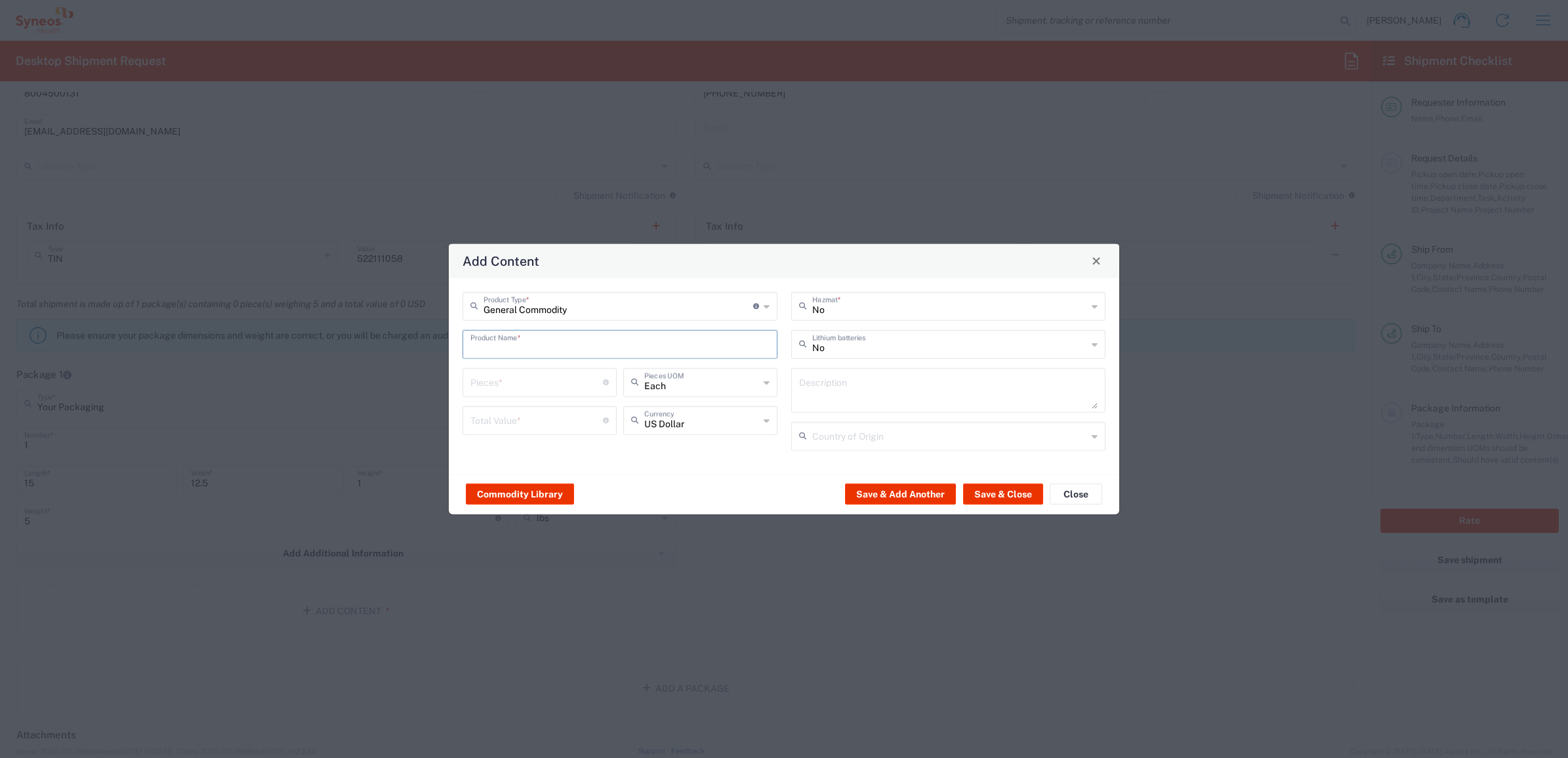
click at [547, 342] on input "text" at bounding box center [620, 343] width 299 height 23
type input "i"
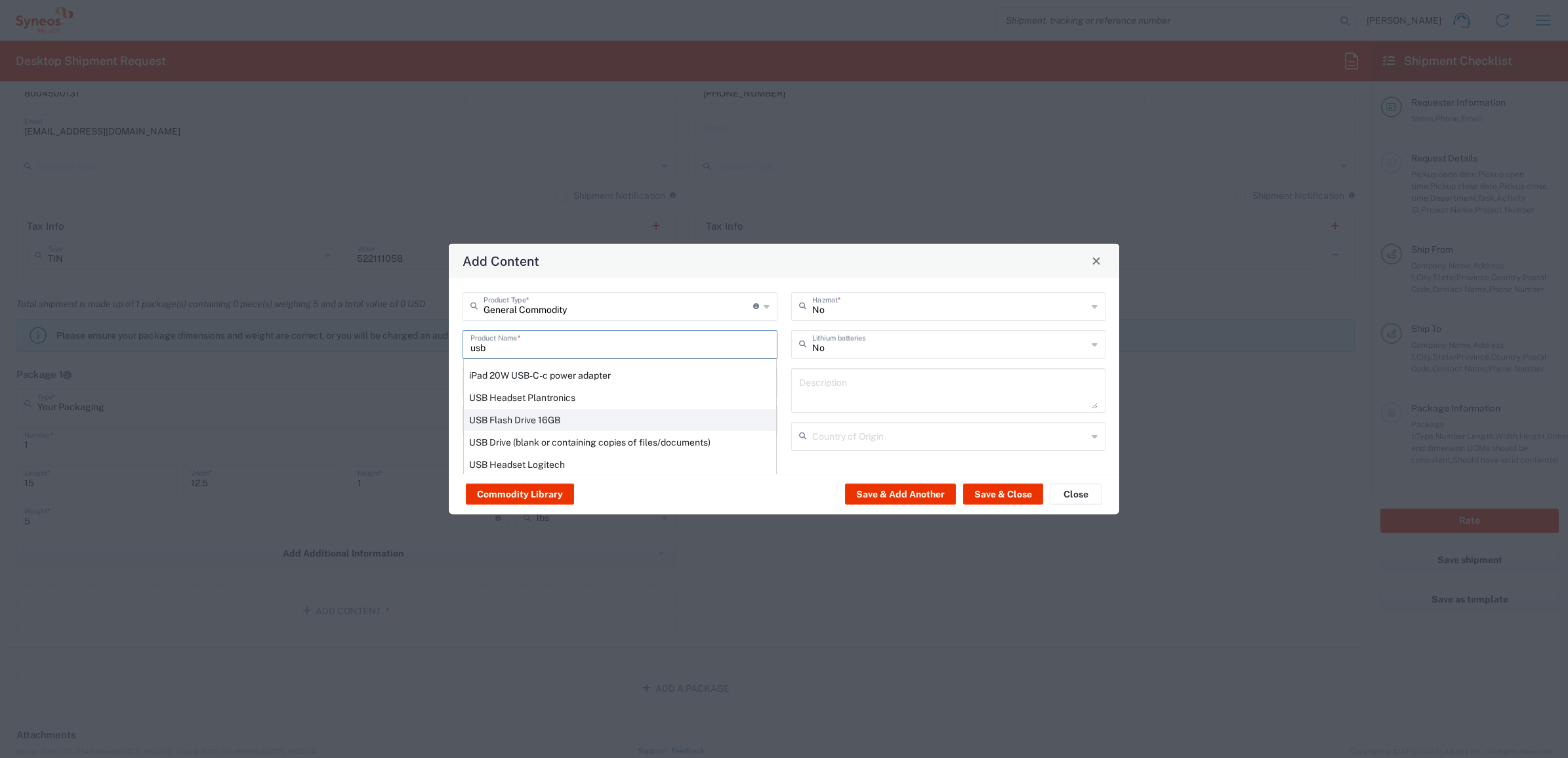
scroll to position [82, 0]
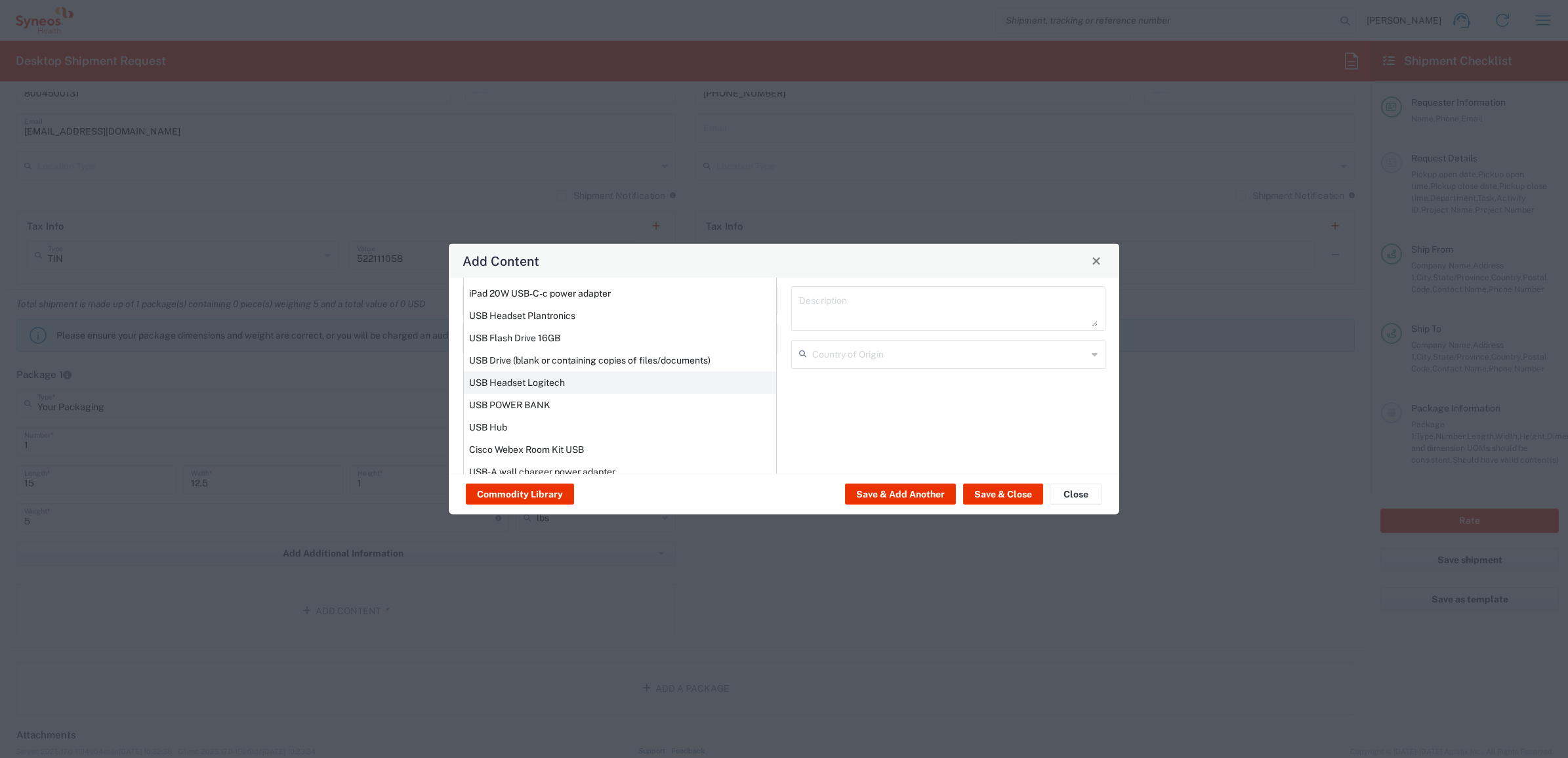
click at [562, 388] on div "USB Headset Logitech" at bounding box center [620, 382] width 312 height 23
type input "USB Headset Logitech"
type textarea "Logitech H570e Wired Headset, Mono Headphones with Noise-Cancelling Microphone,…"
type input "[GEOGRAPHIC_DATA]"
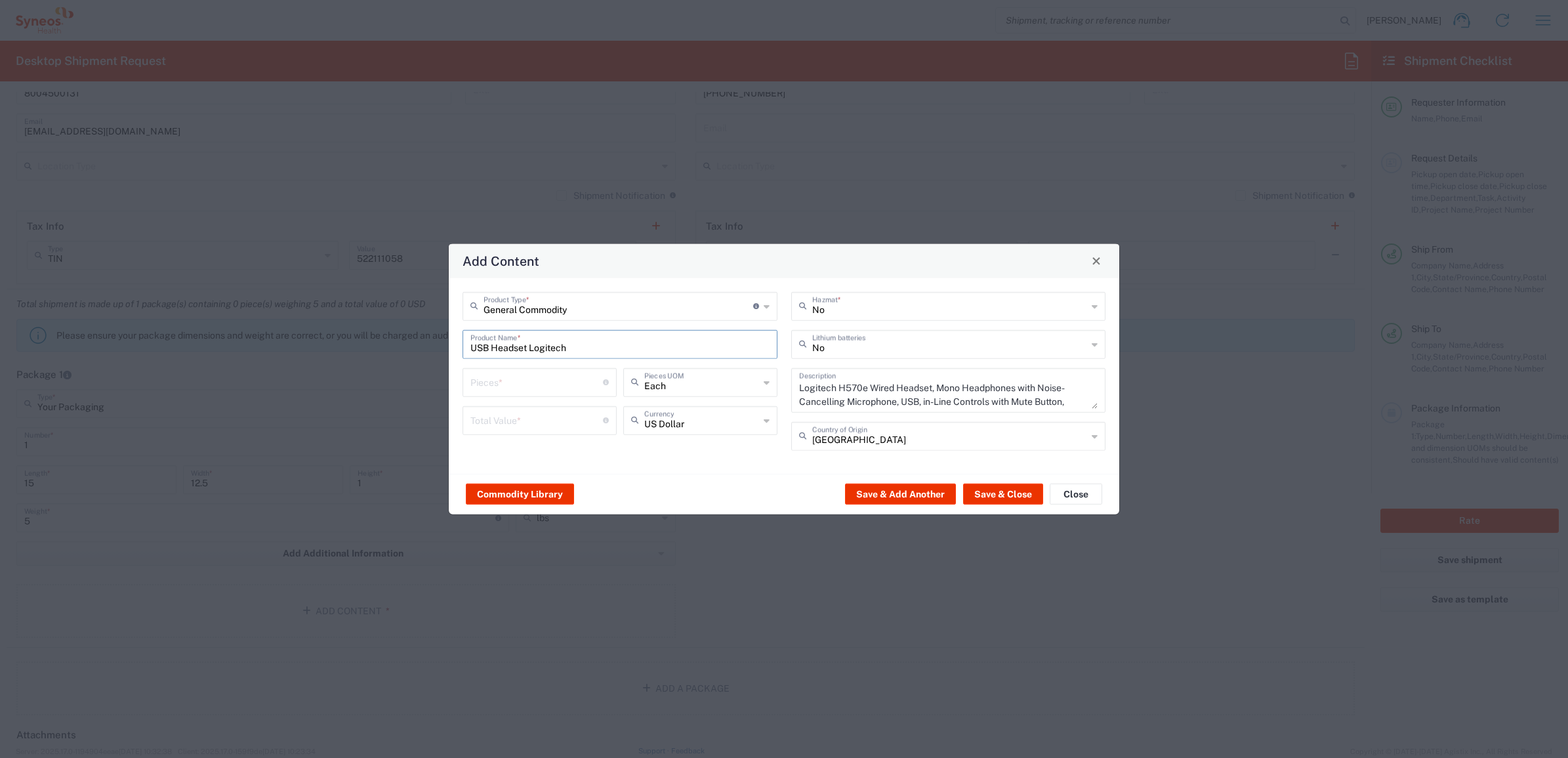
scroll to position [0, 0]
click at [528, 388] on input "number" at bounding box center [537, 381] width 133 height 23
type input "1"
click at [521, 428] on input "number" at bounding box center [537, 419] width 133 height 23
type input "50"
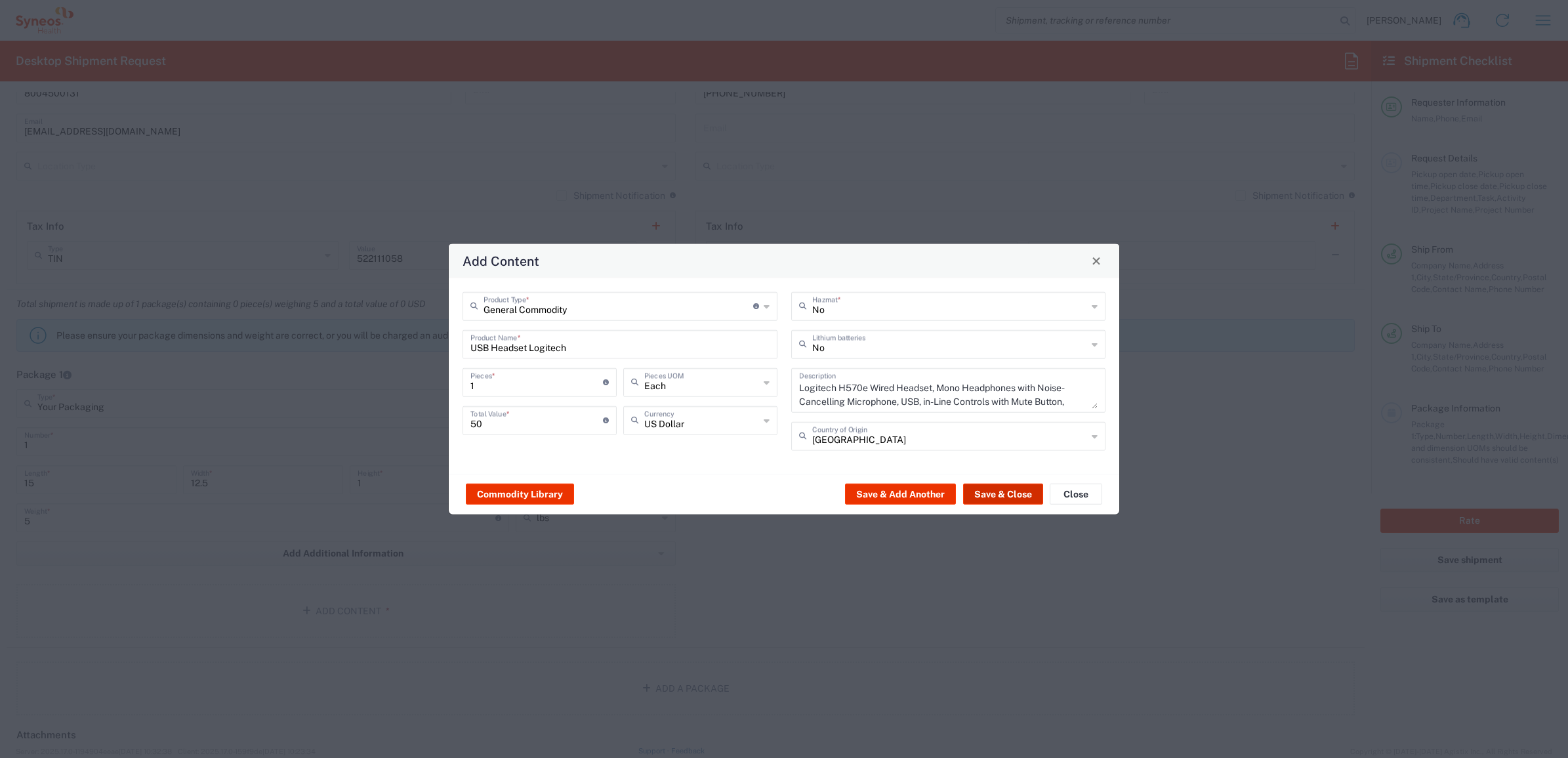
click at [1000, 487] on button "Save & Close" at bounding box center [1003, 494] width 80 height 21
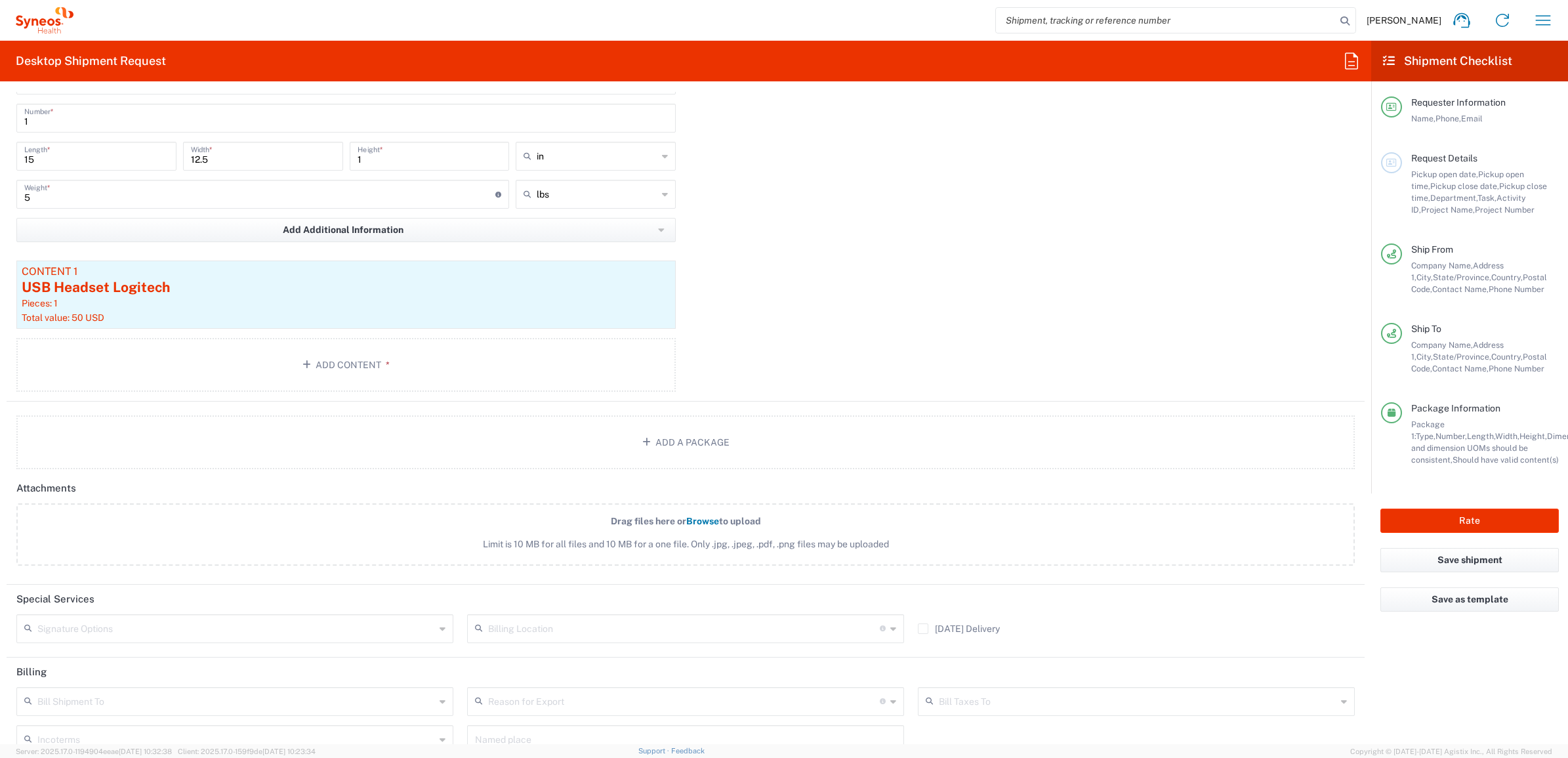
scroll to position [1334, 0]
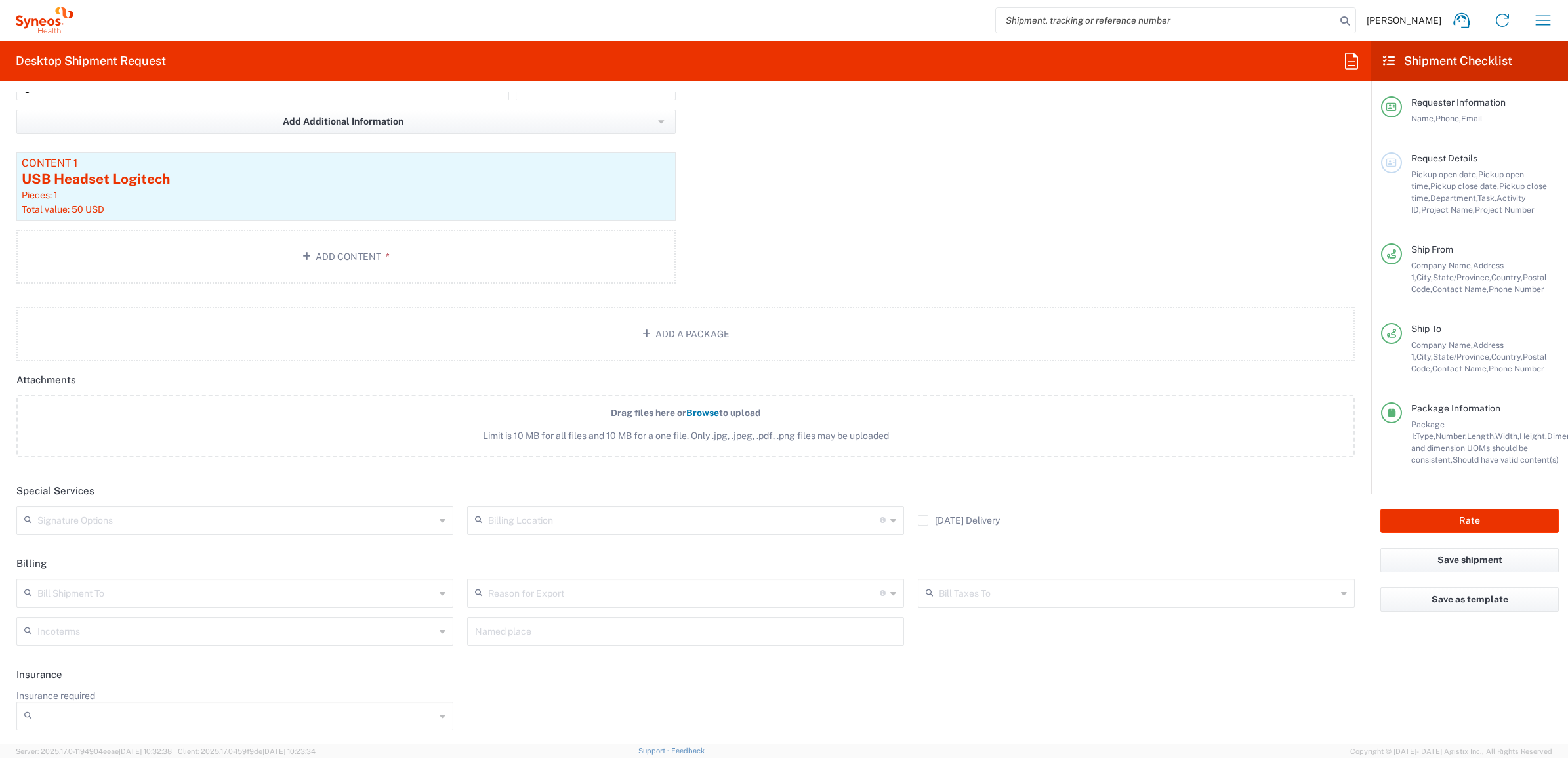
click at [81, 513] on input "text" at bounding box center [236, 519] width 398 height 23
click at [715, 237] on div "Package 1 Your Packaging Type * Material used to package goods Envelope Large B…" at bounding box center [686, 110] width 1358 height 366
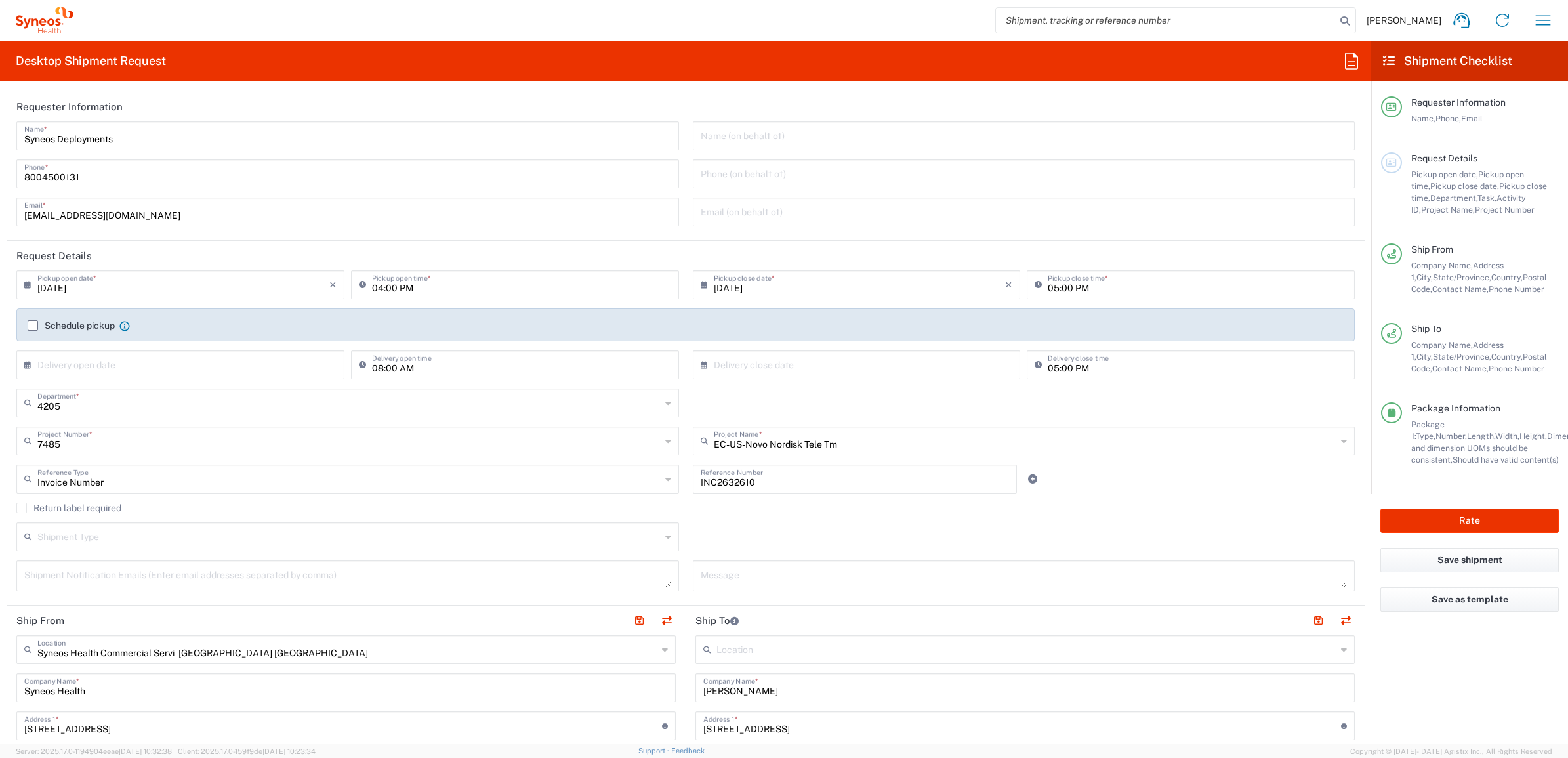
scroll to position [328, 0]
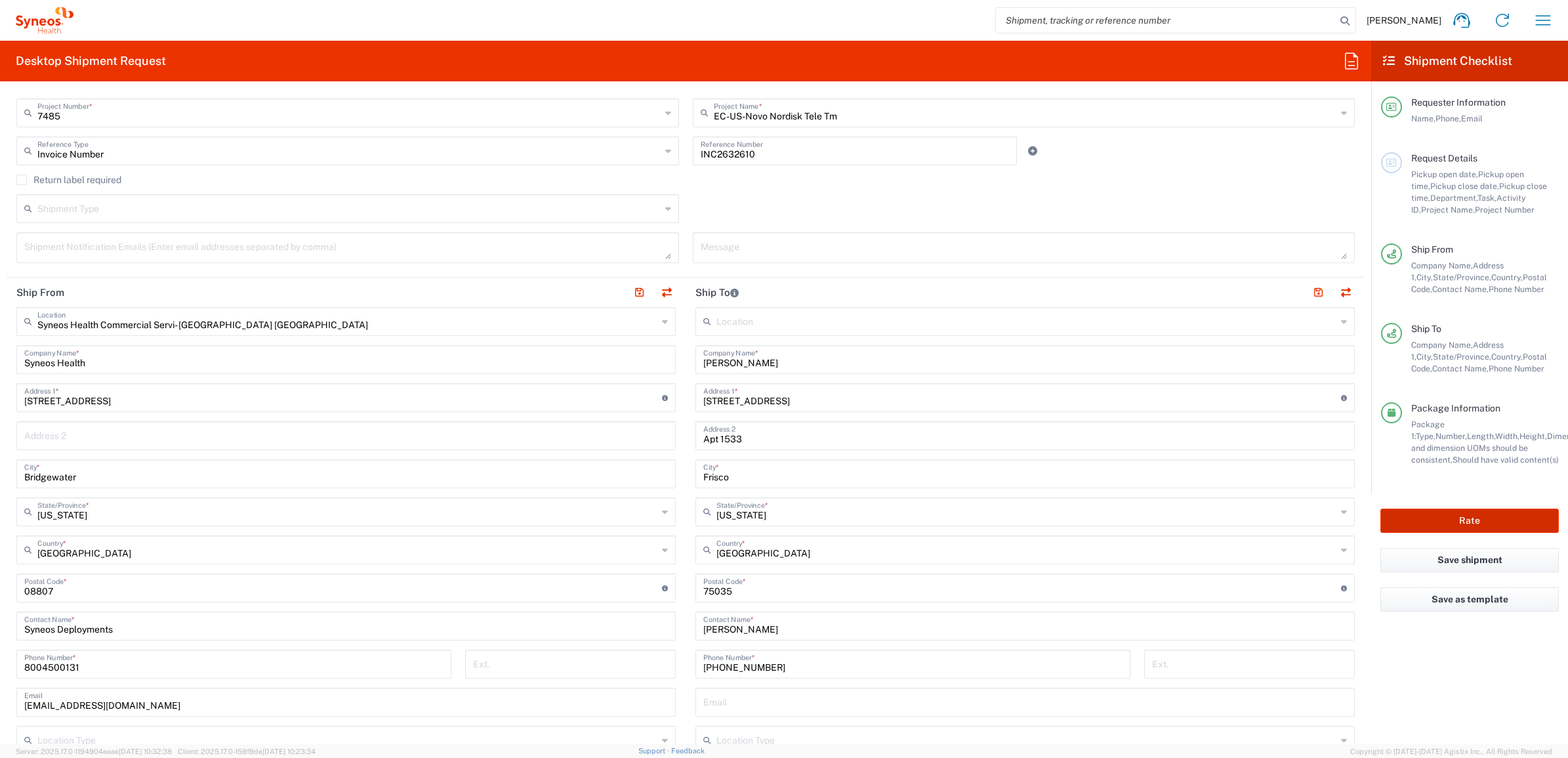
click at [1422, 515] on button "Rate" at bounding box center [1470, 521] width 178 height 25
type input "7485"
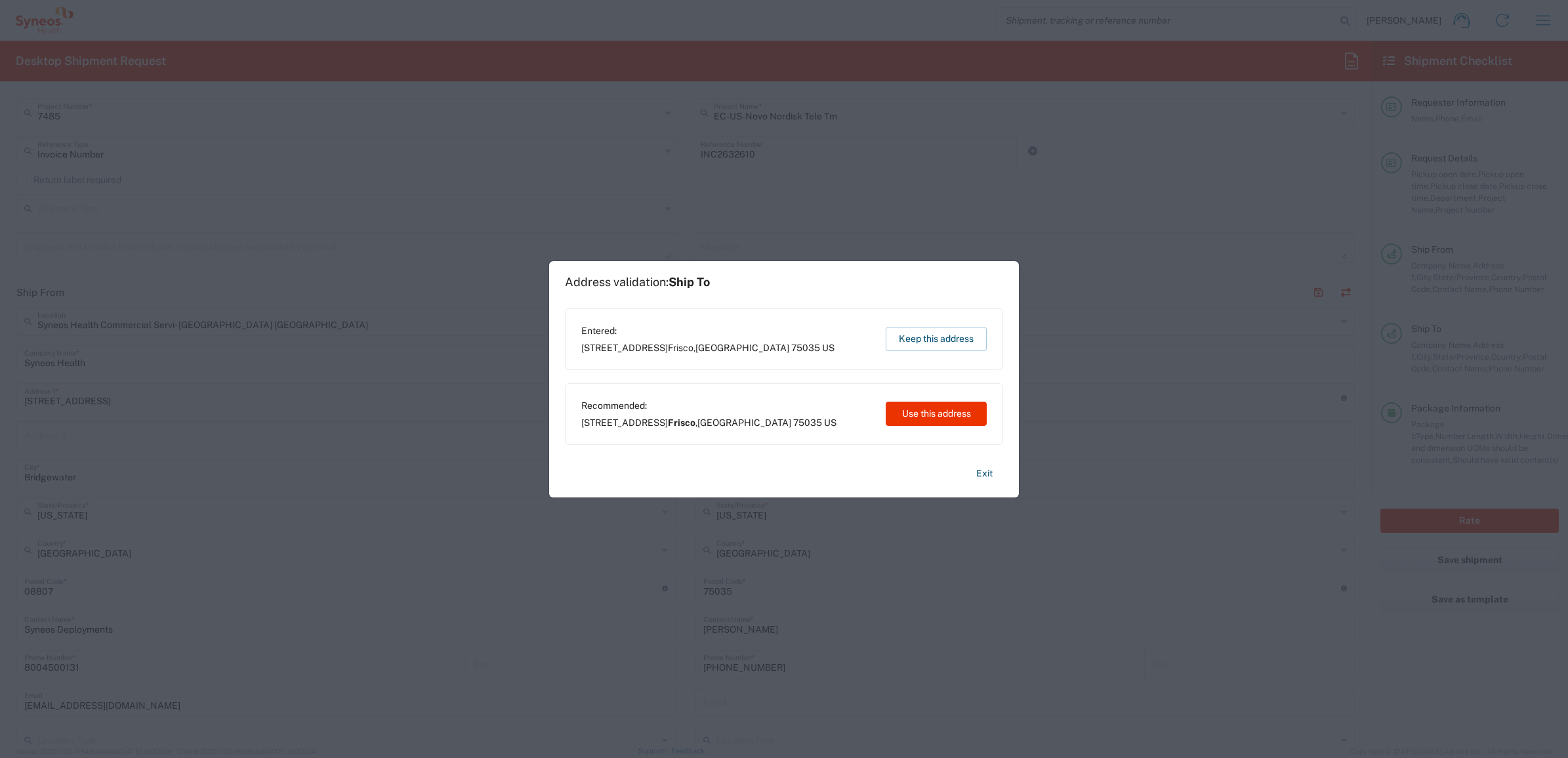
click at [937, 407] on button "Use this address" at bounding box center [936, 414] width 101 height 25
type input "Frisco"
type input "[US_STATE]"
type input "[GEOGRAPHIC_DATA]"
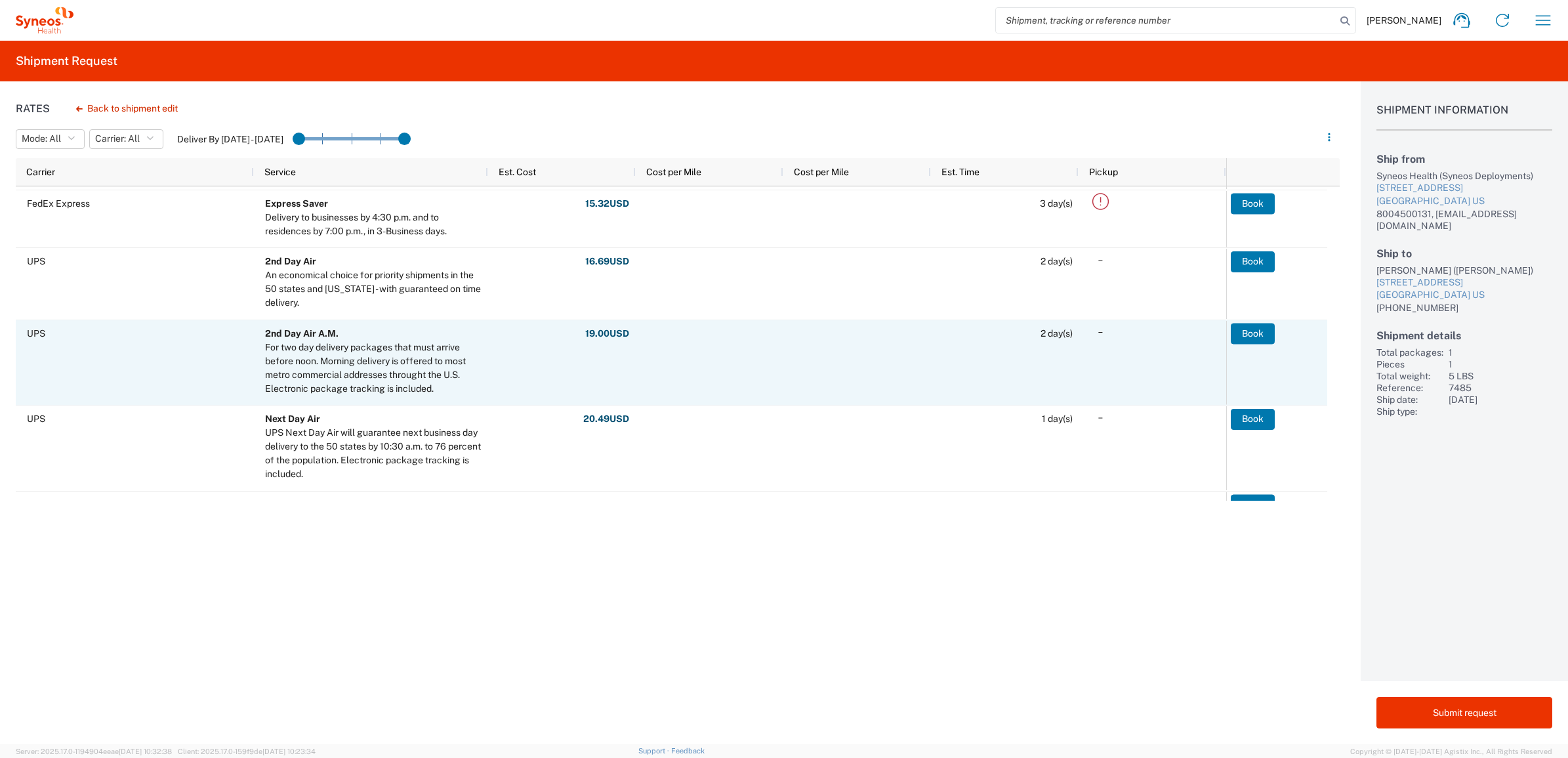
scroll to position [246, 0]
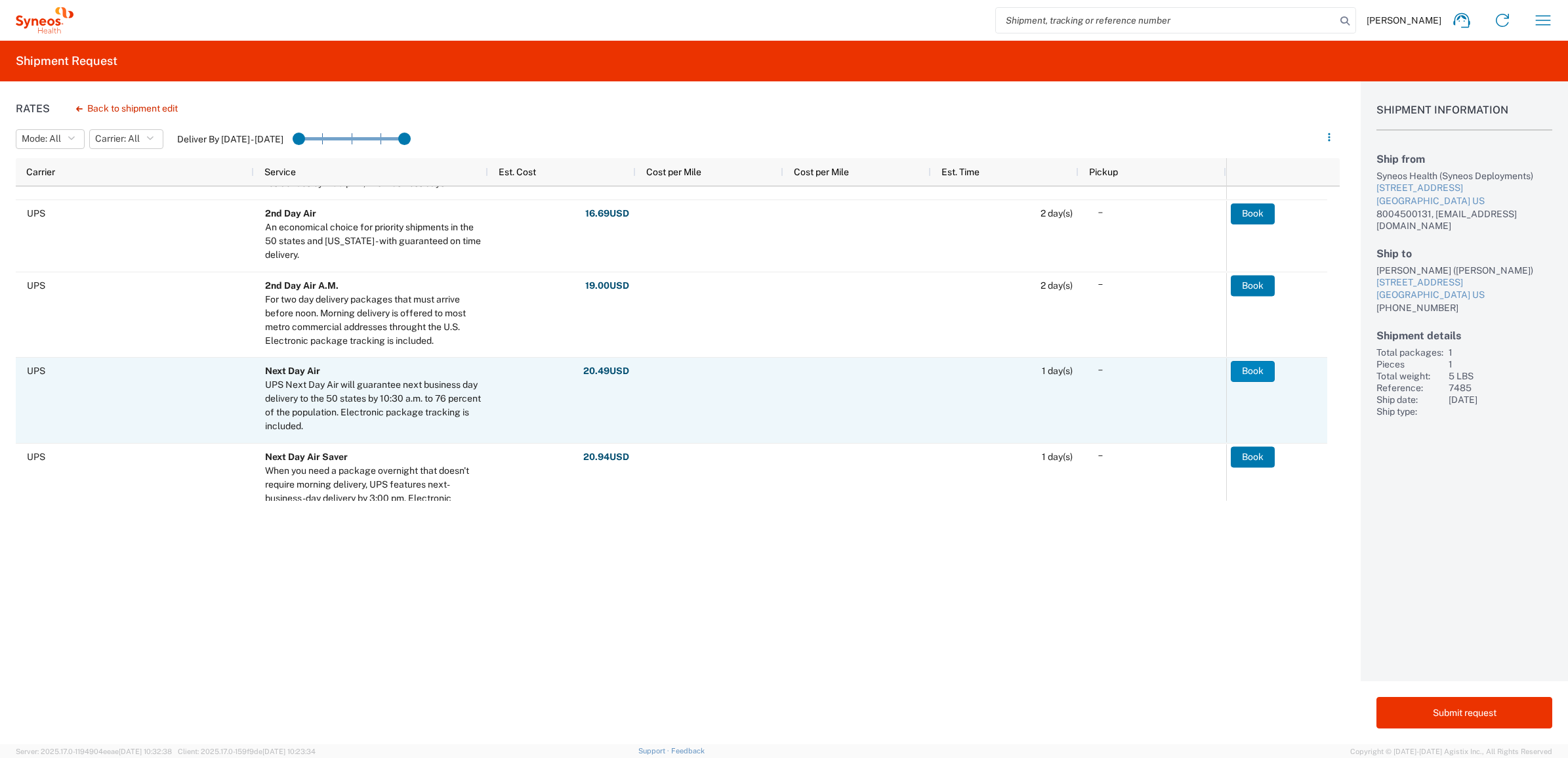
click at [1250, 368] on button "Book" at bounding box center [1253, 371] width 44 height 21
